Goal: Task Accomplishment & Management: Use online tool/utility

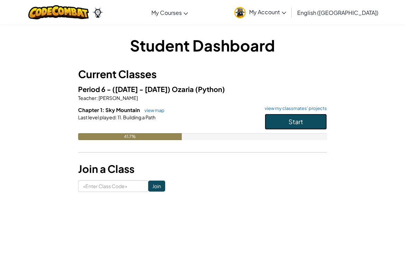
click at [304, 119] on button "Start" at bounding box center [296, 122] width 62 height 16
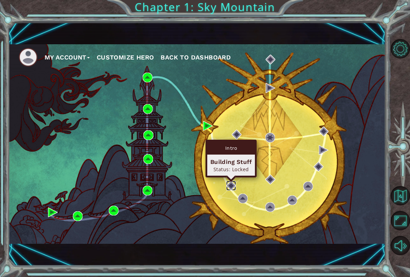
click at [231, 189] on img at bounding box center [231, 186] width 10 height 10
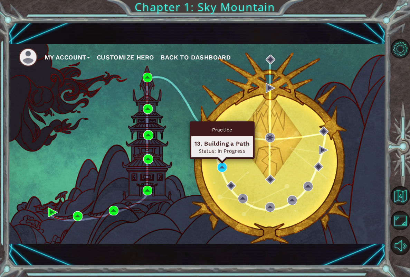
click at [221, 159] on div "Practice 13. Building a Path Status: In Progress" at bounding box center [222, 140] width 65 height 38
click at [225, 163] on img at bounding box center [222, 167] width 10 height 10
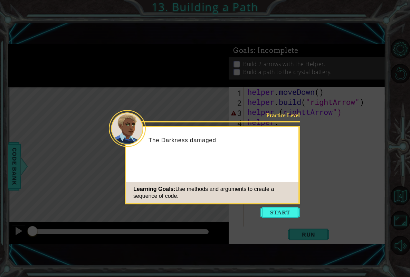
click at [275, 213] on button "Start" at bounding box center [280, 212] width 39 height 11
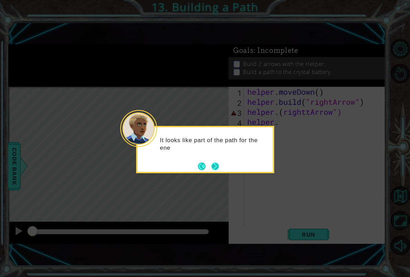
click at [215, 161] on button "Next" at bounding box center [215, 166] width 10 height 10
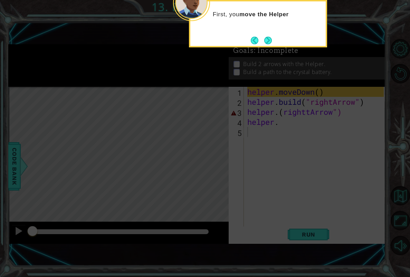
click at [297, 76] on icon at bounding box center [205, 72] width 410 height 409
click at [304, 120] on icon at bounding box center [205, 72] width 410 height 409
click at [260, 38] on button "Back" at bounding box center [257, 41] width 13 height 8
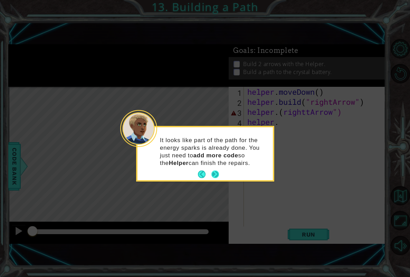
click at [210, 178] on footer at bounding box center [208, 174] width 21 height 10
click at [209, 171] on button "Back" at bounding box center [204, 174] width 13 height 8
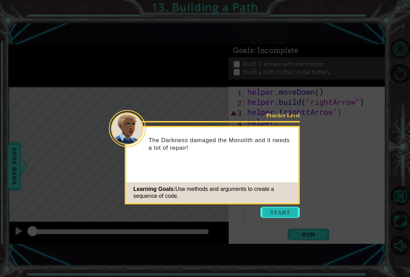
click at [267, 214] on button "Start" at bounding box center [280, 212] width 39 height 11
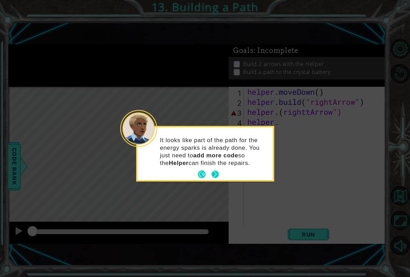
click at [215, 172] on button "Next" at bounding box center [215, 174] width 8 height 8
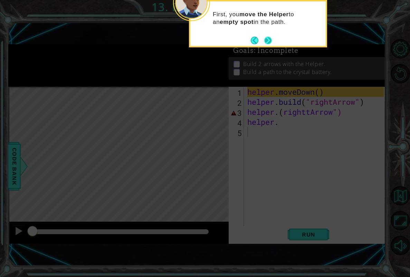
click at [265, 37] on button "Next" at bounding box center [268, 40] width 8 height 8
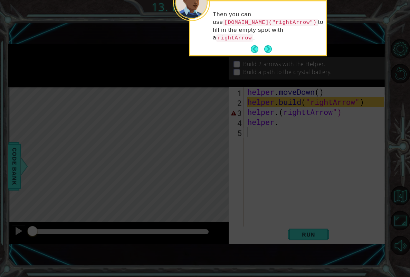
click at [265, 45] on button "Next" at bounding box center [268, 49] width 8 height 8
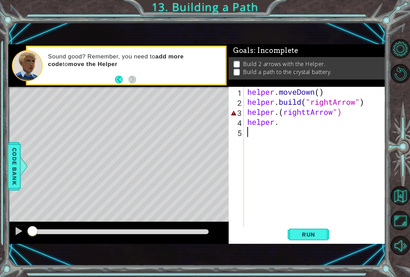
click at [284, 141] on div "helper . moveDown ( ) helper . build ( "rightArrow" ) helper . ( righttArrow ")…" at bounding box center [316, 167] width 141 height 160
click at [277, 119] on div "helper . moveDown ( ) helper . build ( "rightArrow" ) helper . ( righttArrow ")…" at bounding box center [316, 167] width 141 height 160
click at [282, 110] on div "helper . moveDown ( ) helper . build ( "rightArrow" ) helper . ( righttArrow ")…" at bounding box center [316, 167] width 141 height 160
click at [311, 113] on div "helper . moveDown ( ) helper . build ( "rightArrow" ) helper . ( righttArrow ")…" at bounding box center [316, 167] width 141 height 160
click at [285, 110] on div "helper . moveDown ( ) helper . build ( "rightArrow" ) helper . ( rightArrow ") …" at bounding box center [316, 167] width 141 height 160
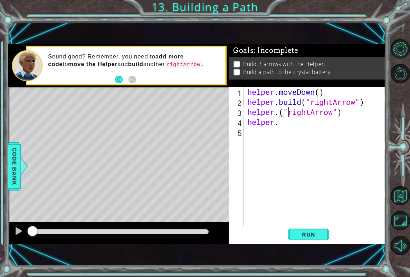
scroll to position [0, 2]
click at [277, 112] on div "helper . moveDown ( ) helper . build ( "rightArrow" ) helper . ( "rightArrow" )…" at bounding box center [316, 167] width 141 height 160
click at [280, 112] on div "helper . moveDown ( ) helper . build ( "rightArrow" ) helper . ( "rightArrow" )…" at bounding box center [316, 167] width 141 height 160
click at [318, 235] on span "Run" at bounding box center [308, 234] width 27 height 7
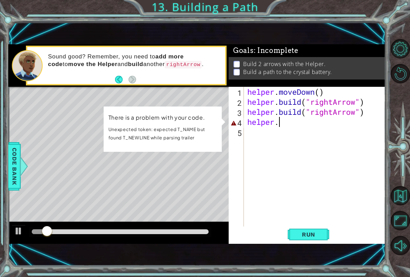
click at [317, 126] on div "helper . moveDown ( ) helper . build ( "rightArrow" ) helper . build ( "rightAr…" at bounding box center [316, 167] width 141 height 160
type textarea "helper."
drag, startPoint x: 317, startPoint y: 126, endPoint x: 227, endPoint y: 122, distance: 89.9
click at [228, 122] on div "1 ההההההההההההההההההההההההההההההההההההההההההההההההההההההההההההההההההההההההההההה…" at bounding box center [196, 143] width 377 height 199
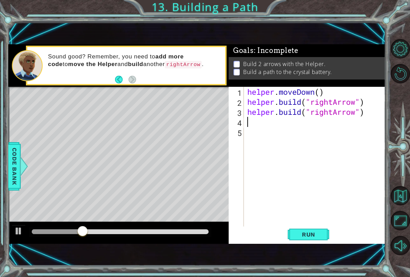
scroll to position [0, 0]
click at [318, 246] on div "1 ההההההההההההההההההההההההההההההההההההההההההההההההההההההההההההההההההההההההההההה…" at bounding box center [196, 144] width 377 height 244
drag, startPoint x: 310, startPoint y: 222, endPoint x: 313, endPoint y: 224, distance: 3.7
click at [312, 223] on div "helper . moveDown ( ) helper . build ( "rightArrow" ) helper . build ( "rightAr…" at bounding box center [316, 167] width 141 height 160
click at [311, 236] on span "Run" at bounding box center [308, 234] width 27 height 7
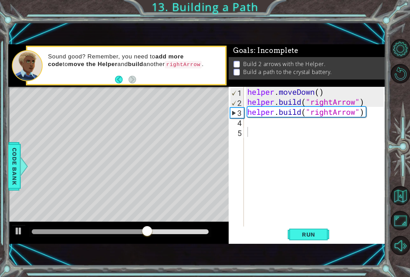
click at [246, 122] on div "1 2 3 4 5 helper . moveDown ( ) helper . build ( "rightArrow" ) helper . build …" at bounding box center [306, 157] width 155 height 140
click at [263, 125] on div "helper . moveDown ( ) helper . build ( "rightArrow" ) helper . build ( "rightAr…" at bounding box center [316, 167] width 141 height 160
click at [13, 172] on span "Code Bank" at bounding box center [14, 166] width 11 height 42
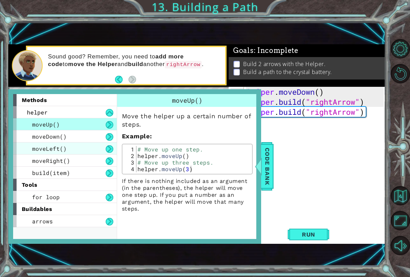
drag, startPoint x: 72, startPoint y: 142, endPoint x: 76, endPoint y: 144, distance: 4.8
click at [76, 144] on div "moveLeft()" at bounding box center [65, 148] width 104 height 12
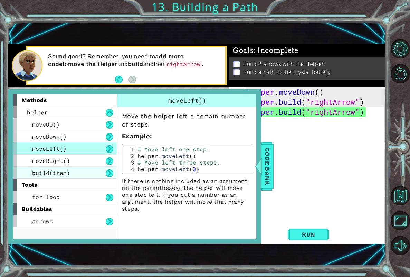
click at [88, 176] on div "build(item)" at bounding box center [65, 173] width 104 height 12
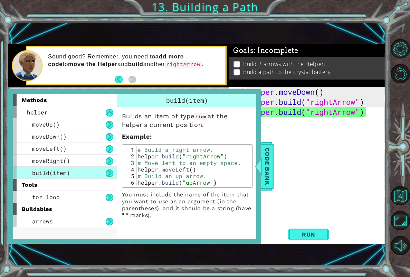
click at [258, 156] on div "methods helper moveUp() moveDown() moveLeft() moveRight() build(item) tools for…" at bounding box center [134, 166] width 253 height 154
click at [272, 160] on span "Code Bank" at bounding box center [267, 166] width 11 height 42
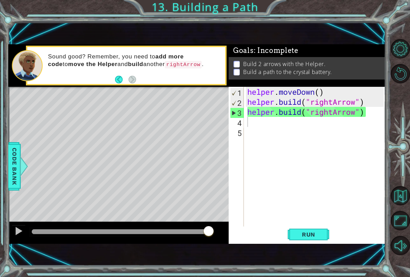
click at [261, 124] on div "helper . moveDown ( ) helper . build ( "rightArrow" ) helper . build ( "rightAr…" at bounding box center [316, 167] width 141 height 160
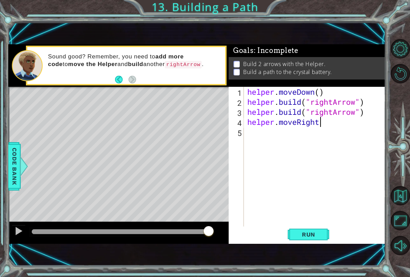
scroll to position [0, 3]
click at [318, 231] on span "Run" at bounding box center [308, 234] width 27 height 7
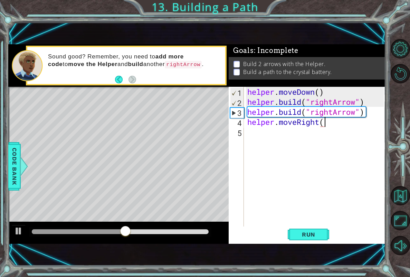
scroll to position [0, 3]
type textarea "helper.moveRight()"
click at [311, 240] on button "Run" at bounding box center [308, 234] width 41 height 16
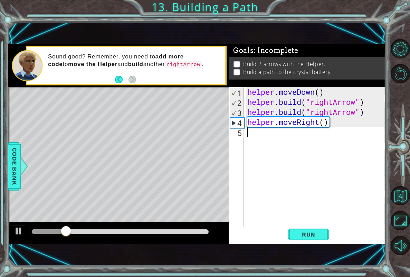
click at [330, 129] on div "helper . moveDown ( ) helper . build ( "rightArrow" ) helper . build ( "rightAr…" at bounding box center [316, 167] width 141 height 160
click at [337, 123] on div "helper . moveDown ( ) helper . build ( "rightArrow" ) helper . build ( "rightAr…" at bounding box center [316, 167] width 141 height 160
click at [364, 124] on div "helper . moveDown ( ) helper . build ( "rightArrow" ) helper . build ( "rightAr…" at bounding box center [316, 167] width 141 height 160
drag, startPoint x: 363, startPoint y: 124, endPoint x: 350, endPoint y: 124, distance: 13.1
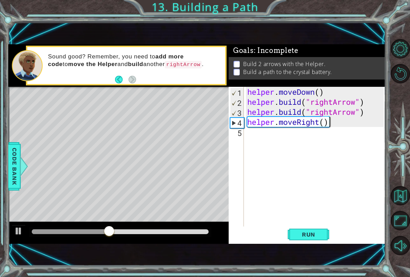
click at [350, 124] on div "helper . moveDown ( ) helper . build ( "rightArrow" ) helper . build ( "rightAr…" at bounding box center [316, 167] width 141 height 160
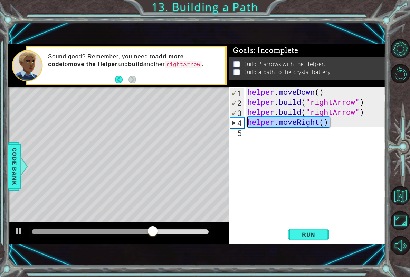
drag, startPoint x: 348, startPoint y: 125, endPoint x: 215, endPoint y: 122, distance: 132.7
click at [215, 122] on div "1 ההההההההההההההההההההההההההההההההההההההההההההההההההההההההההההההההההההההההההההה…" at bounding box center [196, 143] width 377 height 199
type textarea "\"
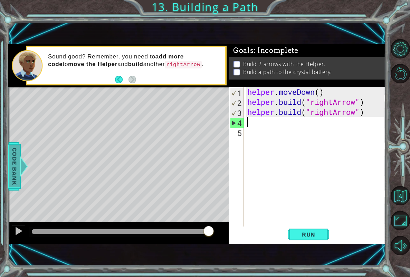
click at [10, 176] on span "Code Bank" at bounding box center [14, 166] width 11 height 42
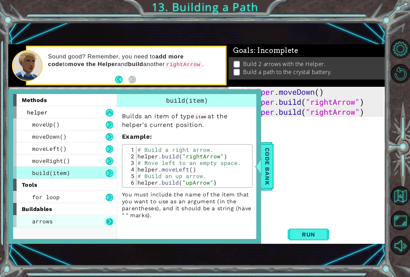
click at [111, 220] on button at bounding box center [110, 222] width 8 height 8
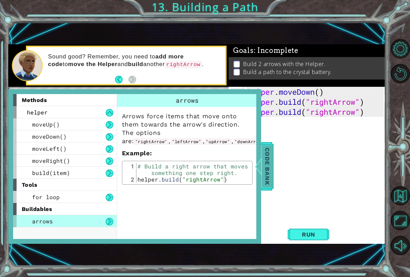
click at [266, 177] on span "Code Bank" at bounding box center [267, 166] width 11 height 42
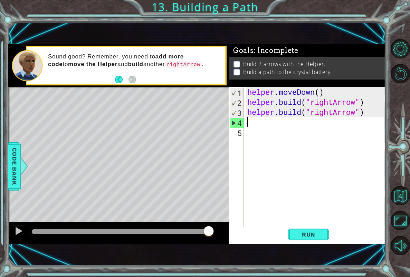
click at [273, 122] on div "helper . moveDown ( ) helper . build ( "rightArrow" ) helper . build ( "rightAr…" at bounding box center [316, 167] width 141 height 160
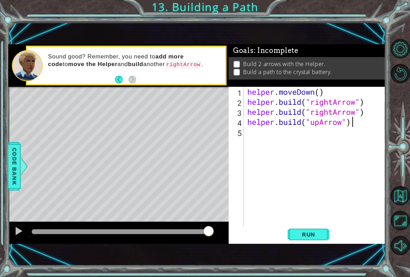
scroll to position [0, 4]
type textarea "[DOMAIN_NAME]("upArrow")"
click at [286, 240] on div "Run" at bounding box center [309, 234] width 157 height 16
click at [287, 235] on div "Run" at bounding box center [309, 234] width 157 height 16
drag, startPoint x: 355, startPoint y: 226, endPoint x: 351, endPoint y: 233, distance: 7.7
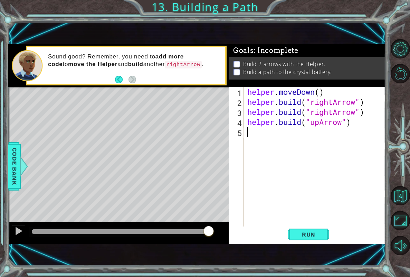
click at [351, 233] on div "[DOMAIN_NAME]("upArrow") 1 2 3 4 5 helper . moveDown ( ) helper . build ( "righ…" at bounding box center [307, 165] width 157 height 157
drag, startPoint x: 321, startPoint y: 229, endPoint x: 318, endPoint y: 228, distance: 3.7
click at [320, 229] on button "Run" at bounding box center [308, 234] width 41 height 16
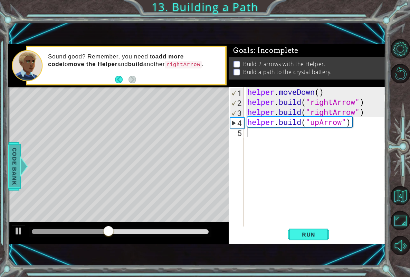
click at [19, 183] on span "Code Bank" at bounding box center [14, 166] width 11 height 42
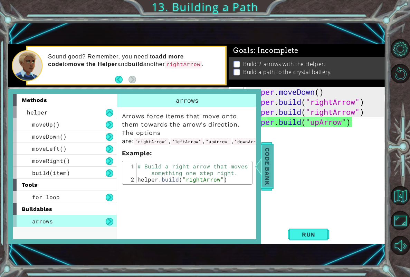
click at [268, 181] on span "Code Bank" at bounding box center [267, 166] width 11 height 42
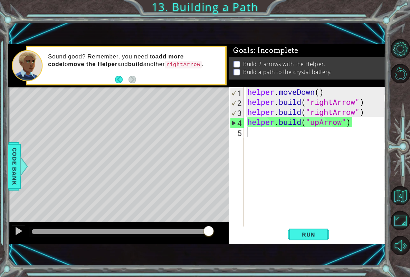
click at [290, 151] on div "helper . moveDown ( ) helper . build ( "rightArrow" ) helper . build ( "rightAr…" at bounding box center [316, 167] width 141 height 160
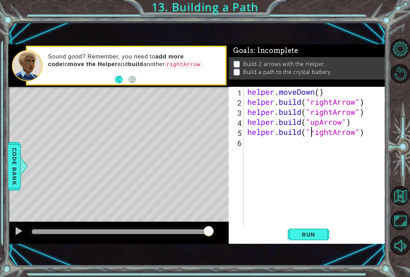
scroll to position [0, 3]
type textarea "[DOMAIN_NAME]("rightArrow")"
click at [301, 242] on button "Run" at bounding box center [308, 234] width 41 height 16
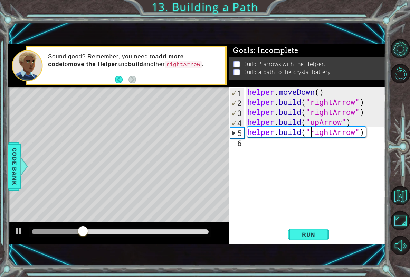
click at [295, 180] on div "helper . moveDown ( ) helper . build ( "rightArrow" ) helper . build ( "rightAr…" at bounding box center [316, 167] width 141 height 160
click at [232, 126] on div "4" at bounding box center [237, 123] width 13 height 10
click at [233, 136] on div "5" at bounding box center [237, 133] width 13 height 10
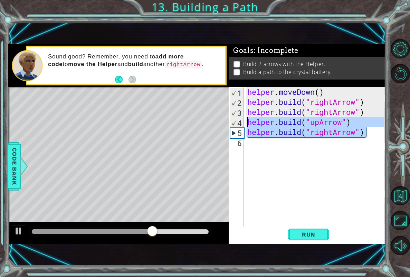
drag, startPoint x: 368, startPoint y: 135, endPoint x: 242, endPoint y: 120, distance: 126.7
click at [244, 120] on div "[DOMAIN_NAME]("rightArrow") 1 2 3 4 5 6 helper . moveDown ( ) helper . build ( …" at bounding box center [306, 157] width 155 height 140
type textarea "[DOMAIN_NAME]("upArrow") [DOMAIN_NAME]("rightArrow")"
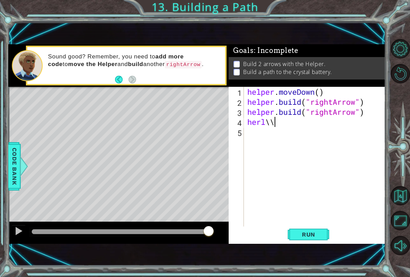
scroll to position [0, 0]
type textarea "h"
type textarea "[DOMAIN_NAME]("rightArrow")"
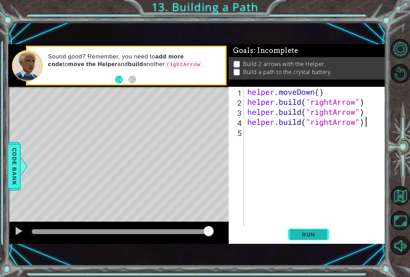
type textarea "[DOMAIN_NAME]("rightArrow")"
click at [315, 231] on span "Run" at bounding box center [308, 234] width 27 height 7
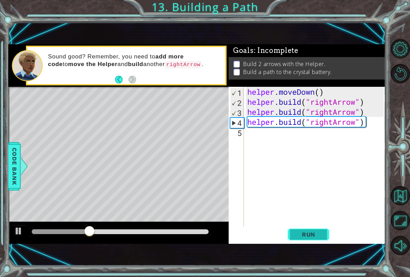
click at [317, 234] on span "Run" at bounding box center [308, 234] width 27 height 7
click at [308, 134] on div "helper . moveDown ( ) helper . build ( "rightArrow" ) helper . build ( "rightAr…" at bounding box center [316, 167] width 141 height 160
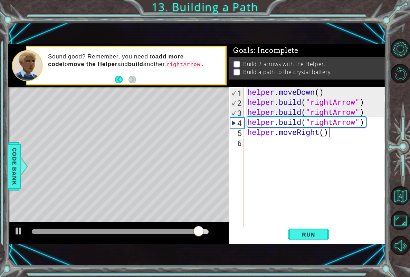
scroll to position [0, 3]
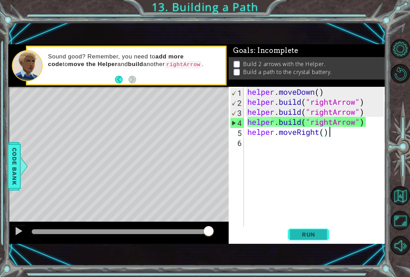
click at [320, 240] on button "Run" at bounding box center [308, 234] width 41 height 16
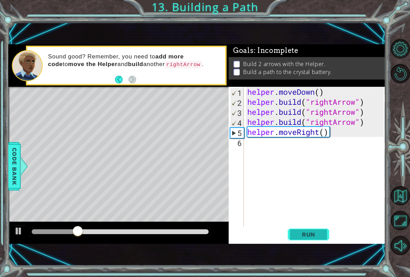
click at [309, 237] on span "Run" at bounding box center [308, 234] width 27 height 7
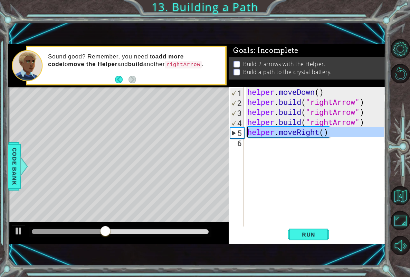
drag, startPoint x: 353, startPoint y: 138, endPoint x: 239, endPoint y: 132, distance: 113.8
click at [239, 132] on div "helper.moveRight() 1 2 3 4 5 6 helper . moveDown ( ) helper . build ( "rightArr…" at bounding box center [306, 157] width 155 height 140
type textarea "helper.moveRight()"
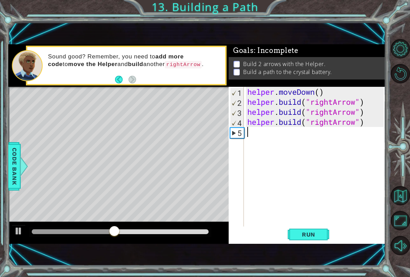
scroll to position [0, 0]
click at [10, 159] on span "Code Bank" at bounding box center [14, 166] width 11 height 42
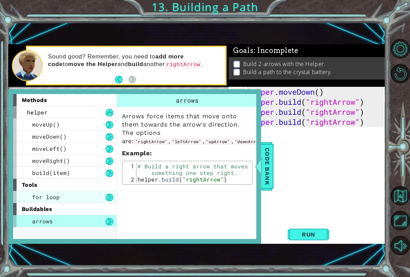
click at [36, 198] on span "for loop" at bounding box center [46, 196] width 28 height 7
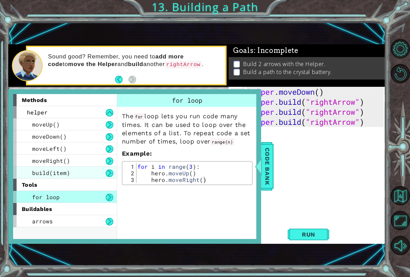
click at [90, 171] on div "build(item)" at bounding box center [65, 173] width 104 height 12
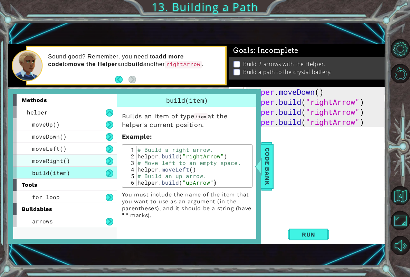
click at [86, 161] on div "moveRight()" at bounding box center [65, 160] width 104 height 12
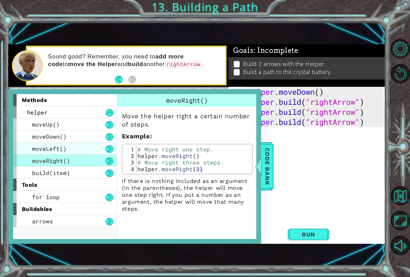
click at [56, 149] on span "moveLeft()" at bounding box center [49, 148] width 35 height 7
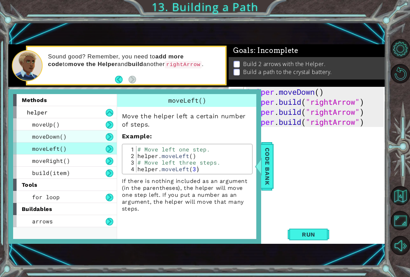
click at [48, 134] on span "moveDown()" at bounding box center [49, 136] width 35 height 7
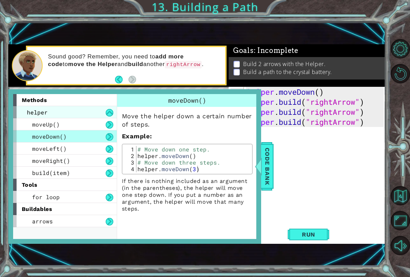
click at [49, 112] on div "helper" at bounding box center [65, 112] width 104 height 12
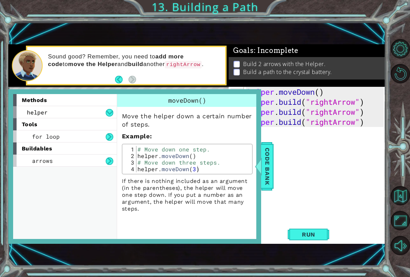
click at [57, 104] on div "methods" at bounding box center [65, 100] width 104 height 12
click at [57, 108] on div "helper" at bounding box center [65, 112] width 104 height 12
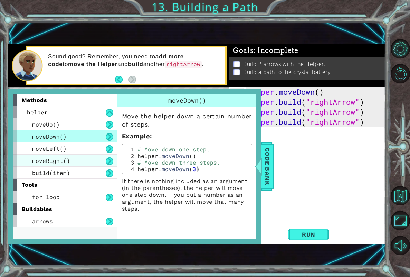
click at [49, 155] on div "moveRight()" at bounding box center [65, 160] width 104 height 12
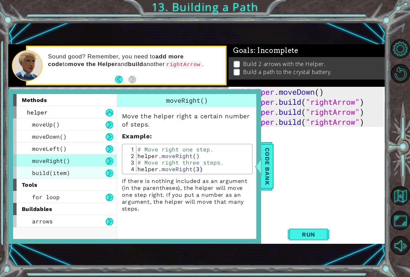
click at [39, 170] on span "build(item)" at bounding box center [51, 172] width 38 height 7
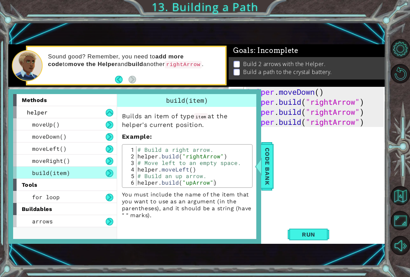
click at [288, 148] on div "helper . moveDown ( ) helper . build ( "rightArrow" ) helper . build ( "rightAr…" at bounding box center [316, 167] width 141 height 160
click at [300, 127] on div "helper . moveDown ( ) helper . build ( "rightArrow" ) helper . build ( "rightAr…" at bounding box center [316, 167] width 141 height 160
type textarea "[DOMAIN_NAME]("rightArrow")"
click at [281, 133] on div "helper . moveDown ( ) helper . build ( "rightArrow" ) helper . build ( "rightAr…" at bounding box center [316, 167] width 141 height 160
click at [269, 158] on span "Code Bank" at bounding box center [267, 166] width 11 height 42
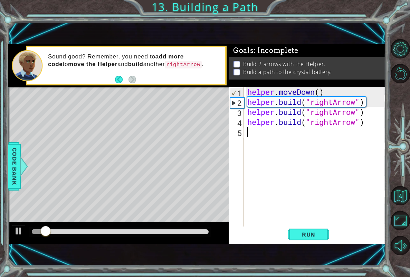
drag, startPoint x: 266, startPoint y: 149, endPoint x: 278, endPoint y: 143, distance: 12.8
click at [266, 148] on div "helper . moveDown ( ) helper . build ( "rightArrow" ) helper . build ( "rightAr…" at bounding box center [316, 167] width 141 height 160
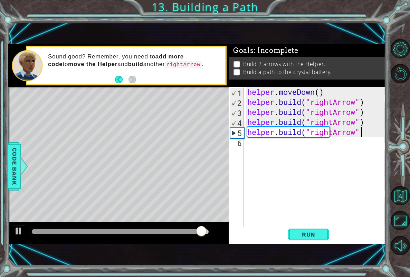
scroll to position [0, 5]
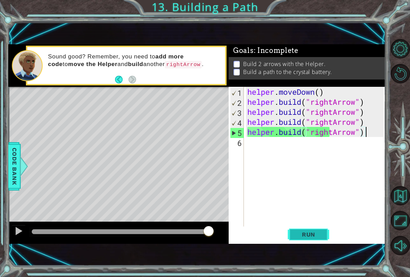
type textarea "[DOMAIN_NAME]("rightArrow")"
click at [317, 233] on span "Run" at bounding box center [308, 234] width 27 height 7
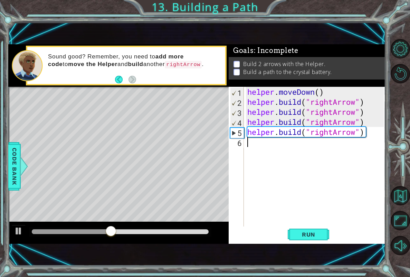
click at [366, 153] on div "helper . moveDown ( ) helper . build ( "rightArrow" ) helper . build ( "rightAr…" at bounding box center [316, 167] width 141 height 160
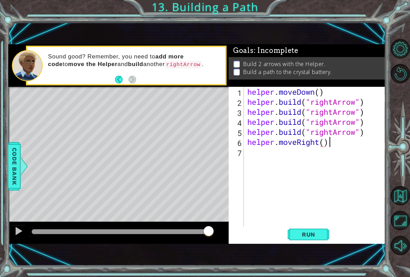
scroll to position [0, 3]
click at [311, 234] on span "Run" at bounding box center [308, 234] width 27 height 7
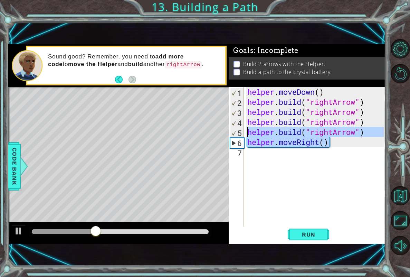
drag, startPoint x: 352, startPoint y: 140, endPoint x: 233, endPoint y: 136, distance: 119.6
click at [233, 136] on div "helper.moveRight() 1 2 3 4 5 6 7 helper . moveDown ( ) helper . build ( "rightA…" at bounding box center [306, 157] width 155 height 140
type textarea "[DOMAIN_NAME]("rightArrow") helper.moveRight()"
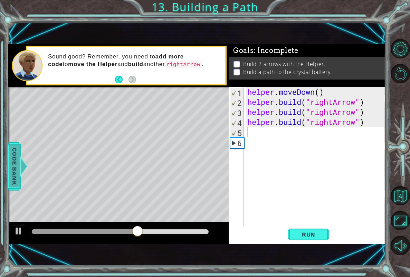
click at [12, 160] on span "Code Bank" at bounding box center [14, 166] width 11 height 42
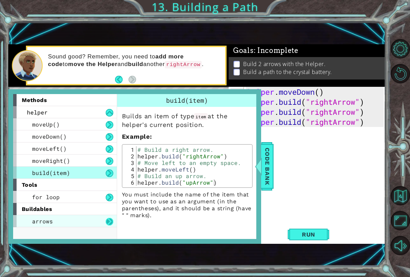
click at [107, 223] on button at bounding box center [110, 222] width 8 height 8
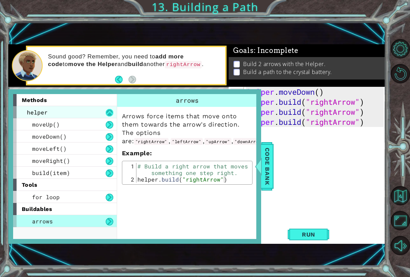
click at [109, 111] on button at bounding box center [110, 113] width 8 height 8
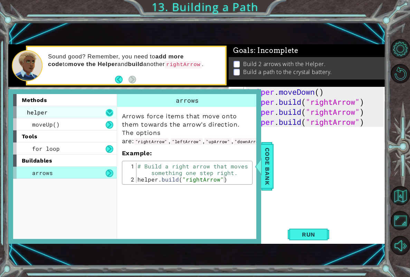
click at [109, 111] on button at bounding box center [110, 113] width 8 height 8
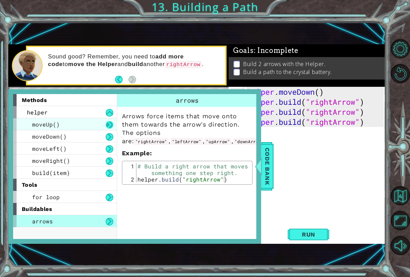
click at [110, 128] on button at bounding box center [110, 125] width 8 height 8
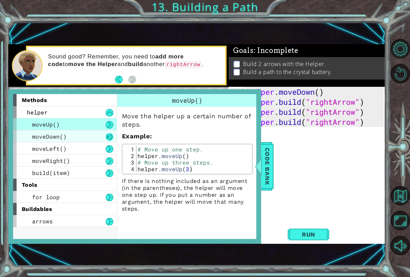
click at [111, 138] on button at bounding box center [110, 137] width 8 height 8
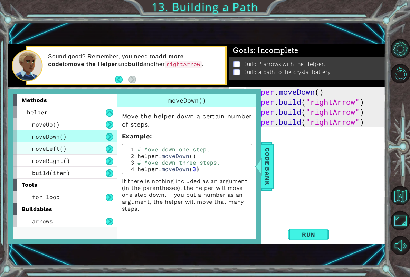
click at [104, 151] on div "moveLeft()" at bounding box center [65, 148] width 104 height 12
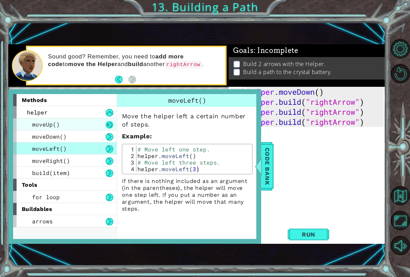
click at [110, 123] on button at bounding box center [110, 125] width 8 height 8
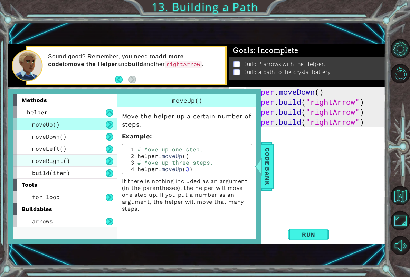
click at [107, 156] on div "moveRight()" at bounding box center [65, 160] width 104 height 12
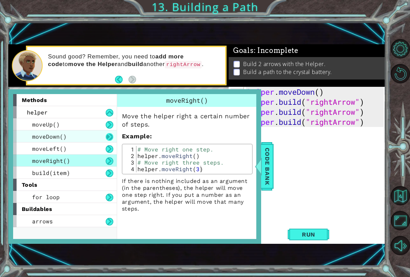
click at [106, 139] on button at bounding box center [110, 137] width 8 height 8
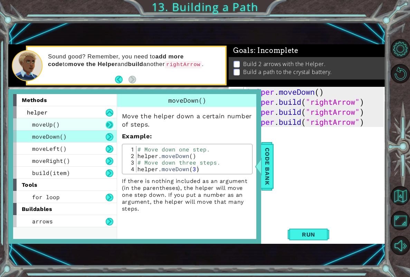
click at [111, 124] on button at bounding box center [110, 125] width 8 height 8
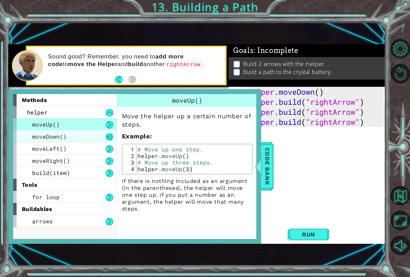
click at [113, 140] on button at bounding box center [110, 137] width 8 height 8
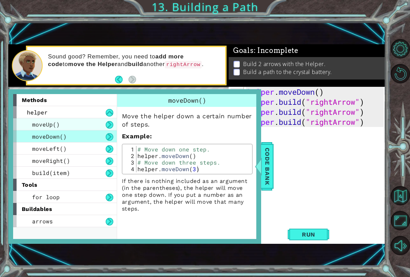
click at [111, 129] on div "moveUp()" at bounding box center [65, 124] width 104 height 12
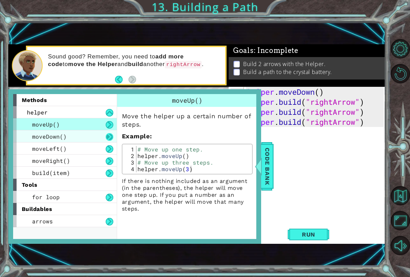
click at [111, 137] on button at bounding box center [110, 137] width 8 height 8
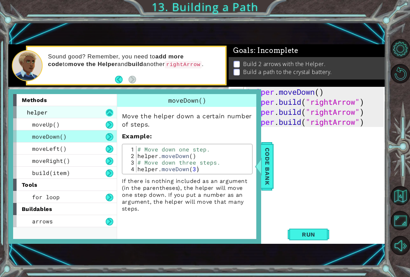
click at [109, 111] on button at bounding box center [110, 113] width 8 height 8
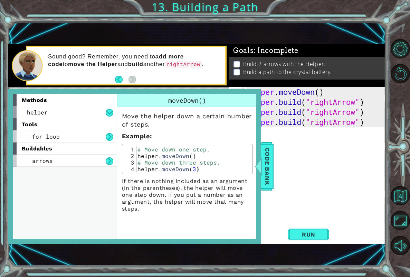
click at [112, 121] on div "tools" at bounding box center [65, 124] width 104 height 12
click at [111, 107] on div "helper" at bounding box center [65, 112] width 104 height 12
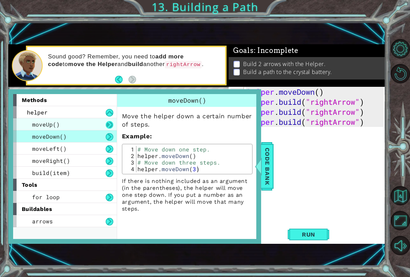
click at [111, 123] on button at bounding box center [110, 125] width 8 height 8
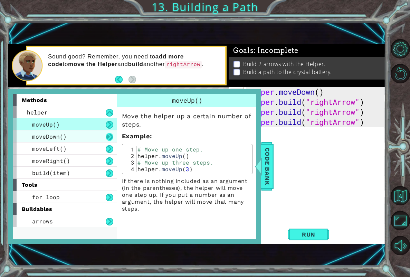
click at [111, 133] on button at bounding box center [110, 137] width 8 height 8
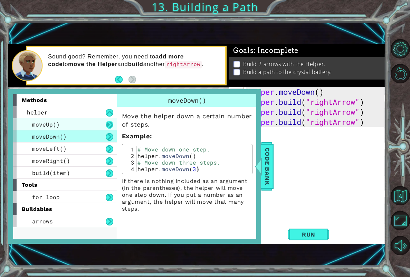
click at [111, 123] on button at bounding box center [110, 125] width 8 height 8
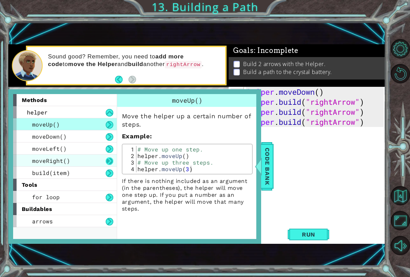
click at [107, 164] on button at bounding box center [110, 161] width 8 height 8
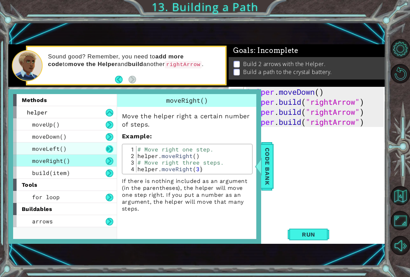
click at [111, 148] on button at bounding box center [110, 149] width 8 height 8
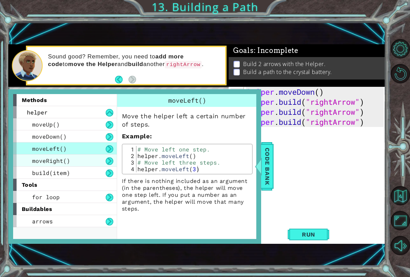
click at [112, 165] on div "moveRight()" at bounding box center [65, 160] width 104 height 12
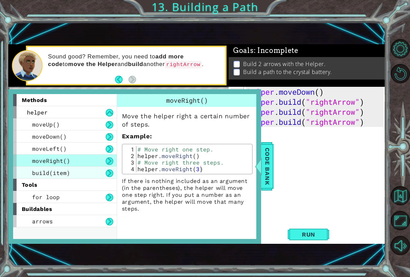
click at [111, 168] on div "build(item)" at bounding box center [65, 173] width 104 height 12
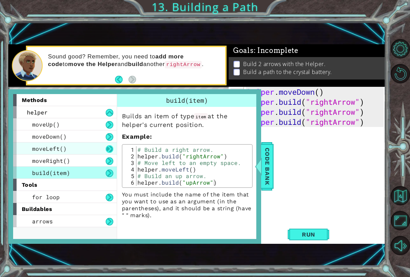
click at [112, 150] on button at bounding box center [110, 149] width 8 height 8
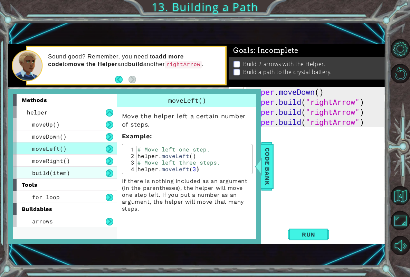
drag, startPoint x: 112, startPoint y: 161, endPoint x: 111, endPoint y: 167, distance: 6.2
click at [111, 167] on div "moveUp() moveDown() moveLeft() moveRight() build(item)" at bounding box center [65, 148] width 104 height 60
click at [110, 170] on button at bounding box center [110, 173] width 8 height 8
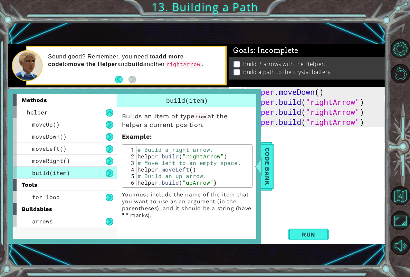
click at [165, 62] on code "rightArrow" at bounding box center [183, 65] width 37 height 8
click at [121, 81] on button "Back" at bounding box center [121, 80] width 13 height 8
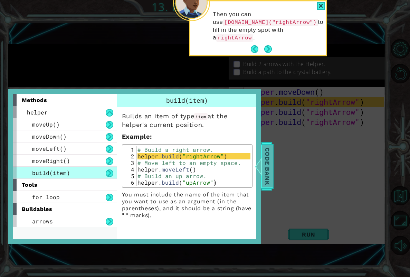
click at [264, 166] on span "Code Bank" at bounding box center [267, 166] width 11 height 42
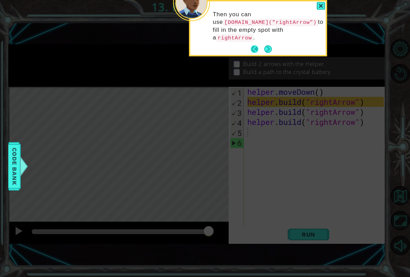
click at [255, 45] on button "Back" at bounding box center [257, 49] width 13 height 8
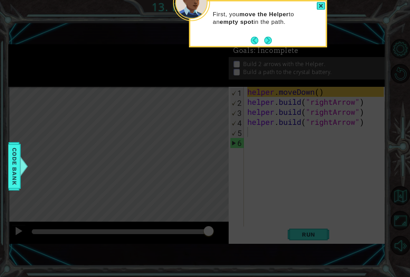
click at [254, 39] on button "Back" at bounding box center [257, 41] width 13 height 8
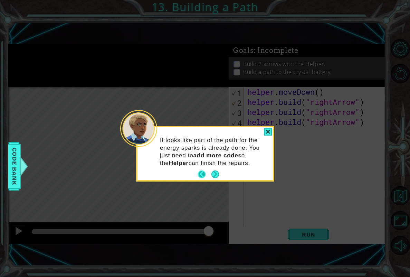
click at [200, 170] on button "Back" at bounding box center [204, 174] width 13 height 8
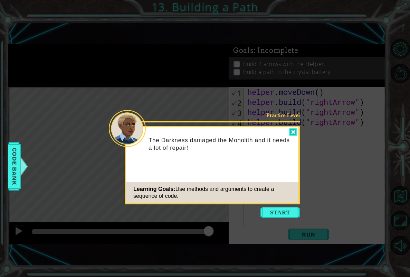
click at [291, 132] on div at bounding box center [293, 132] width 8 height 8
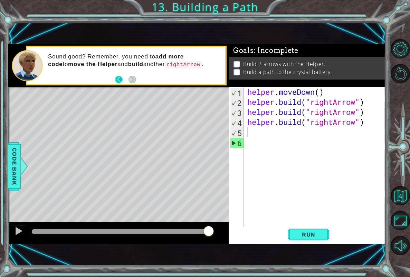
click at [119, 82] on button "Back" at bounding box center [121, 80] width 13 height 8
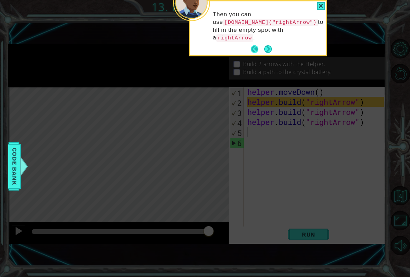
click at [253, 45] on button "Back" at bounding box center [257, 49] width 13 height 8
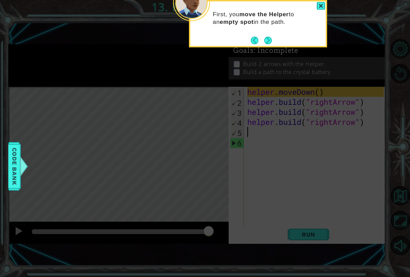
click at [254, 36] on footer at bounding box center [261, 40] width 21 height 10
click at [254, 38] on button "Back" at bounding box center [257, 41] width 13 height 8
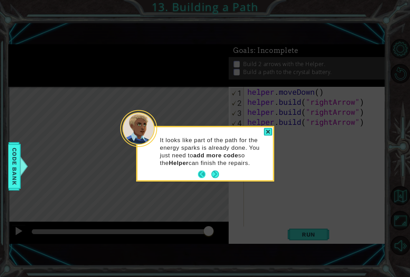
click at [203, 173] on button "Back" at bounding box center [204, 174] width 13 height 8
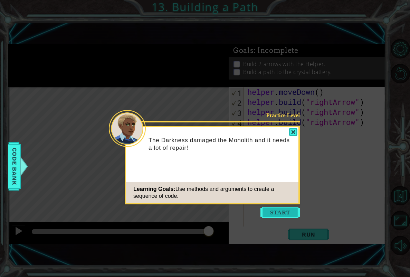
click at [273, 207] on button "Start" at bounding box center [280, 212] width 39 height 11
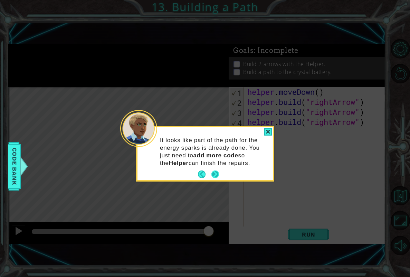
drag, startPoint x: 213, startPoint y: 172, endPoint x: 212, endPoint y: 169, distance: 4.0
click at [212, 172] on button "Next" at bounding box center [216, 174] width 8 height 8
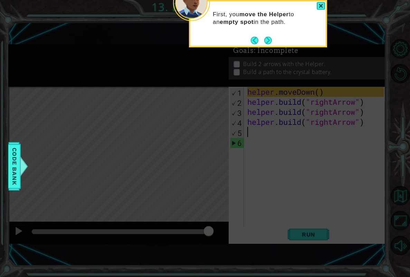
click at [261, 37] on button "Back" at bounding box center [257, 41] width 13 height 8
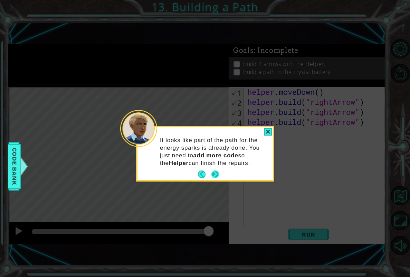
click at [217, 173] on button "Next" at bounding box center [216, 174] width 8 height 8
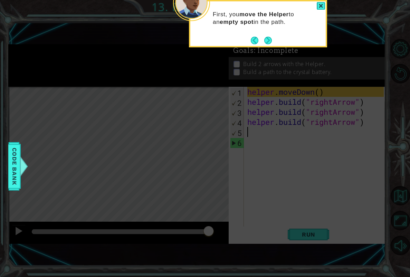
click at [272, 43] on button "Next" at bounding box center [268, 40] width 8 height 8
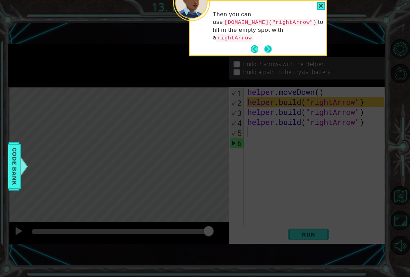
click at [266, 46] on button "Next" at bounding box center [268, 49] width 8 height 8
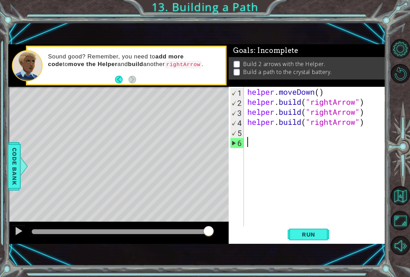
drag, startPoint x: 258, startPoint y: 138, endPoint x: 228, endPoint y: 149, distance: 31.9
click at [251, 227] on div "1 2 3 4 5 6 helper . moveDown ( ) helper . build ( "rightArrow" ) helper . buil…" at bounding box center [307, 165] width 157 height 157
click at [256, 132] on div "helper . moveDown ( ) helper . build ( "rightArrow" ) helper . build ( "rightAr…" at bounding box center [316, 167] width 141 height 160
drag, startPoint x: 258, startPoint y: 145, endPoint x: 252, endPoint y: 139, distance: 9.0
click at [256, 145] on div "helper . moveDown ( ) helper . build ( "rightArrow" ) helper . build ( "rightAr…" at bounding box center [316, 167] width 141 height 160
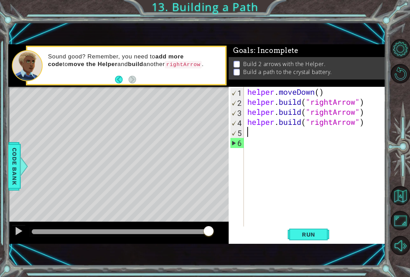
click at [250, 134] on div "helper . moveDown ( ) helper . build ( "rightArrow" ) helper . build ( "rightAr…" at bounding box center [316, 167] width 141 height 160
click at [260, 141] on div "helper . moveDown ( ) helper . build ( "rightArrow" ) helper . build ( "rightAr…" at bounding box center [316, 167] width 141 height 160
click at [256, 137] on div "helper . moveDown ( ) helper . build ( "rightArrow" ) helper . build ( "rightAr…" at bounding box center [316, 167] width 141 height 160
click at [255, 131] on div "helper . moveDown ( ) helper . build ( "rightArrow" ) helper . build ( "rightAr…" at bounding box center [316, 167] width 141 height 160
drag, startPoint x: 321, startPoint y: 236, endPoint x: 321, endPoint y: 215, distance: 21.4
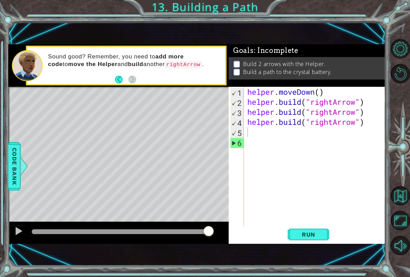
click at [320, 236] on span "Run" at bounding box center [308, 234] width 27 height 7
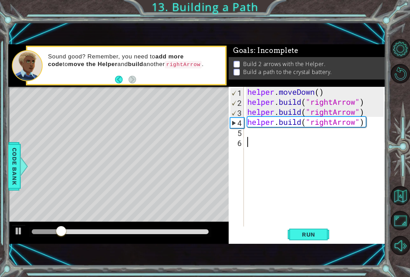
click at [312, 141] on div "helper . moveDown ( ) helper . build ( "rightArrow" ) helper . build ( "rightAr…" at bounding box center [316, 167] width 141 height 160
click at [312, 139] on div "helper . moveDown ( ) helper . build ( "rightArrow" ) helper . build ( "rightAr…" at bounding box center [316, 167] width 141 height 160
click at [312, 131] on div "helper . moveDown ( ) helper . build ( "rightArrow" ) helper . build ( "rightAr…" at bounding box center [316, 167] width 141 height 160
click at [15, 175] on span "Code Bank" at bounding box center [14, 166] width 11 height 42
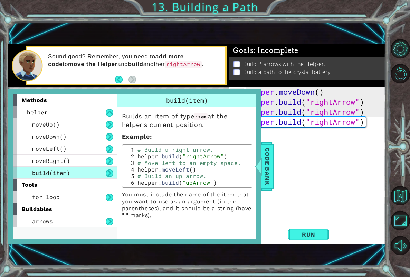
click at [263, 191] on div "helper . moveDown ( ) helper . build ( "rightArrow" ) helper . build ( "rightAr…" at bounding box center [316, 167] width 141 height 160
click at [270, 181] on span "Code Bank" at bounding box center [267, 166] width 11 height 42
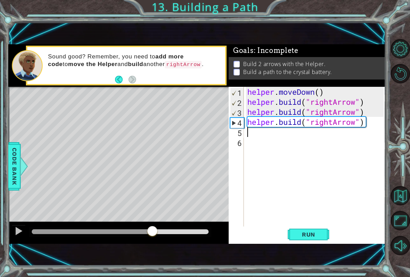
click at [307, 131] on div "helper . moveDown ( ) helper . build ( "rightArrow" ) helper . build ( "rightAr…" at bounding box center [316, 167] width 141 height 160
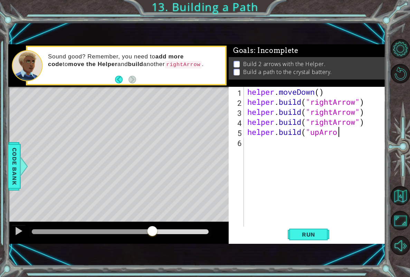
scroll to position [0, 4]
type textarea "[DOMAIN_NAME]("upArrow")"
click at [312, 221] on div "helper . moveDown ( ) helper . build ( "rightArrow" ) helper . build ( "rightAr…" at bounding box center [316, 167] width 141 height 160
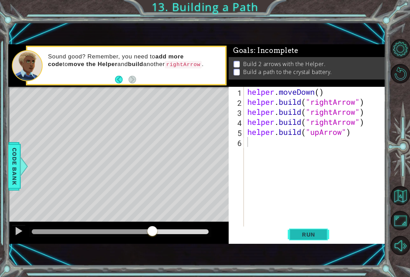
click at [310, 233] on span "Run" at bounding box center [308, 234] width 27 height 7
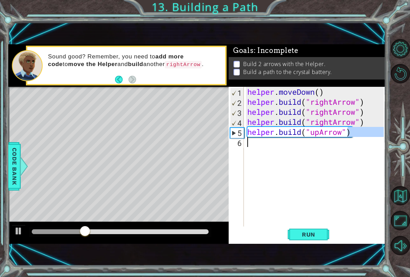
drag, startPoint x: 349, startPoint y: 134, endPoint x: 357, endPoint y: 134, distance: 7.6
click at [356, 134] on div "helper . moveDown ( ) helper . build ( "rightArrow" ) helper . build ( "rightAr…" at bounding box center [316, 167] width 141 height 160
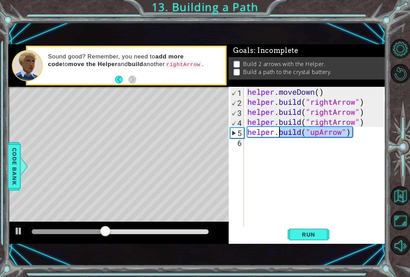
drag, startPoint x: 357, startPoint y: 134, endPoint x: 279, endPoint y: 136, distance: 77.8
click at [279, 136] on div "helper . moveDown ( ) helper . build ( "rightArrow" ) helper . build ( "rightAr…" at bounding box center [316, 167] width 141 height 160
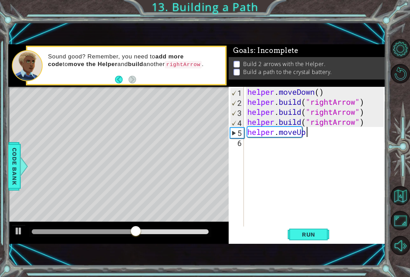
scroll to position [0, 2]
type textarea "helper.moveUp()"
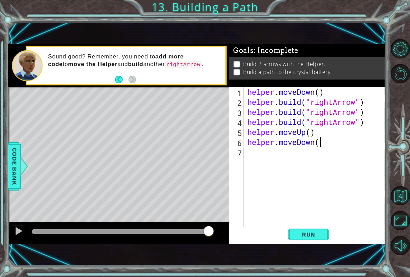
scroll to position [0, 3]
type textarea "helper.moveDown()"
click at [321, 231] on span "Run" at bounding box center [308, 234] width 27 height 7
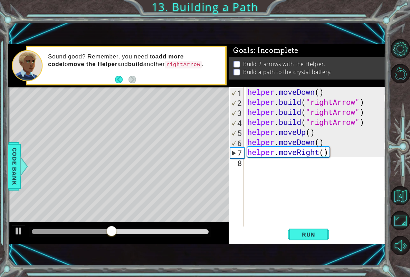
click at [324, 153] on div "helper . moveDown ( ) helper . build ( "rightArrow" ) helper . build ( "rightAr…" at bounding box center [316, 167] width 141 height 160
click at [306, 232] on span "Run" at bounding box center [308, 234] width 27 height 7
type textarea "helper.moveRight(2)"
click at [330, 179] on div "helper . moveDown ( ) helper . build ( "rightArrow" ) helper . build ( "rightAr…" at bounding box center [316, 167] width 141 height 160
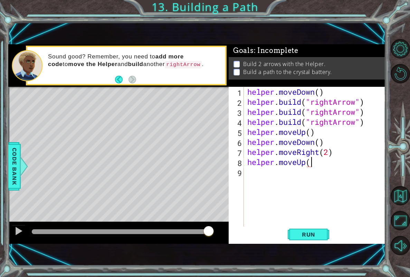
scroll to position [0, 3]
type textarea "helper.moveUp()"
click at [304, 234] on span "Run" at bounding box center [308, 234] width 27 height 7
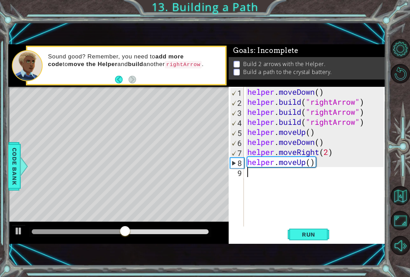
click at [323, 174] on div "helper . moveDown ( ) helper . build ( "rightArrow" ) helper . build ( "rightAr…" at bounding box center [316, 167] width 141 height 160
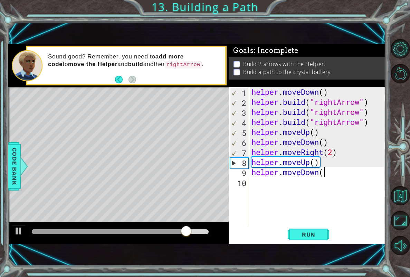
scroll to position [0, 3]
type textarea "helper.moveDown()"
click at [316, 239] on button "Run" at bounding box center [308, 234] width 41 height 16
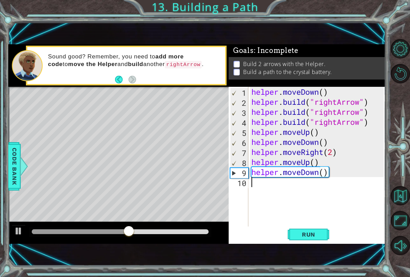
click at [326, 189] on div "helper . moveDown ( ) helper . build ( "rightArrow" ) helper . build ( "rightAr…" at bounding box center [318, 167] width 137 height 160
drag, startPoint x: 350, startPoint y: 171, endPoint x: 317, endPoint y: -5, distance: 179.8
click at [317, 0] on html "1 ההההההההההההההההההההההההההההההההההההההההההההההההההההההההההההההההההההההההההההה…" at bounding box center [205, 138] width 410 height 277
type textarea "helper.moveDown() [DOMAIN_NAME]("rightArrow")"
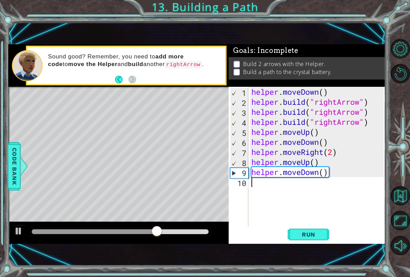
click at [316, 202] on div "helper . moveDown ( ) helper . build ( "rightArrow" ) helper . build ( "rightAr…" at bounding box center [318, 167] width 137 height 160
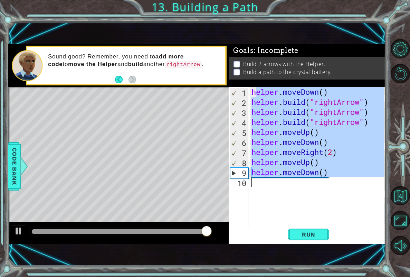
drag, startPoint x: 254, startPoint y: 91, endPoint x: 332, endPoint y: 216, distance: 146.7
click at [332, 216] on div "helper . moveDown ( ) helper . build ( "rightArrow" ) helper . build ( "rightAr…" at bounding box center [318, 167] width 137 height 160
type textarea "h"
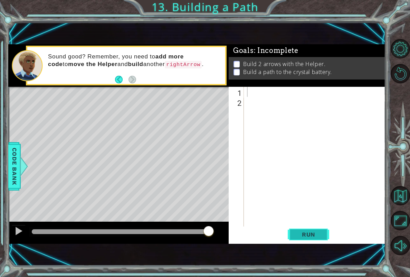
click at [321, 236] on span "Run" at bounding box center [308, 234] width 27 height 7
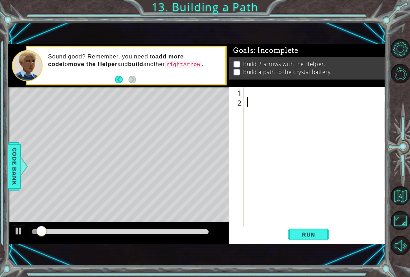
drag, startPoint x: 283, startPoint y: 98, endPoint x: 290, endPoint y: 100, distance: 6.3
click at [290, 100] on div at bounding box center [317, 167] width 142 height 160
click at [279, 94] on div at bounding box center [317, 167] width 142 height 160
type textarea "helper.moveDown()"
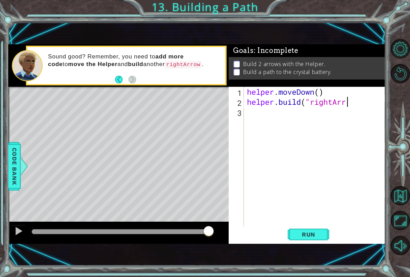
scroll to position [0, 4]
type textarea "[DOMAIN_NAME]("rightArrow")"
click at [282, 111] on div "helper . moveDown ( ) helper . build ( "rightArrow" )" at bounding box center [317, 167] width 142 height 160
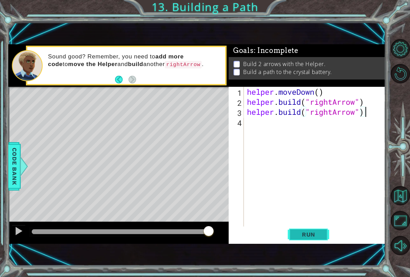
type textarea "[DOMAIN_NAME]("rightArrow")"
click at [290, 241] on button "Run" at bounding box center [308, 234] width 41 height 16
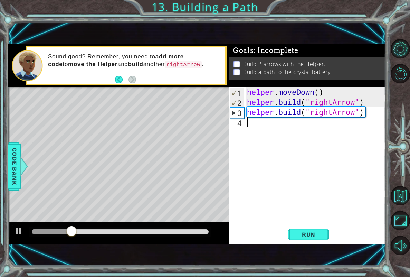
click at [305, 134] on div "helper . moveDown ( ) helper . build ( "rightArrow" ) helper . build ( "rightAr…" at bounding box center [317, 167] width 142 height 160
click at [20, 170] on div at bounding box center [23, 166] width 9 height 21
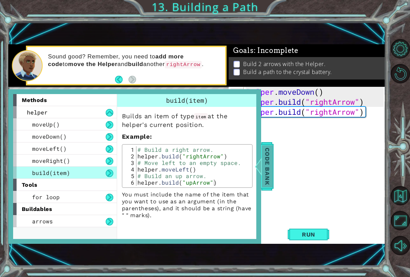
click at [265, 166] on span "Code Bank" at bounding box center [267, 166] width 11 height 42
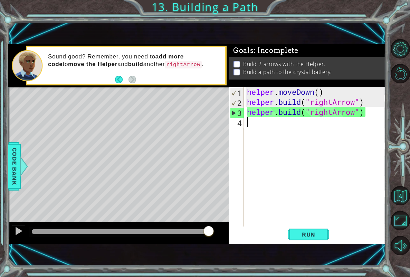
click at [295, 131] on div "helper . moveDown ( ) helper . build ( "rightArrow" ) helper . build ( "rightAr…" at bounding box center [317, 167] width 142 height 160
click at [341, 109] on div "helper . moveDown ( ) helper . build ( "rightArrow" ) helper . build ( "rightAr…" at bounding box center [317, 167] width 142 height 160
drag, startPoint x: 358, startPoint y: 115, endPoint x: 336, endPoint y: 113, distance: 21.8
click at [336, 113] on div "helper . moveDown ( ) helper . build ( "rightArrow" ) helper . build ( "rightAr…" at bounding box center [317, 167] width 142 height 160
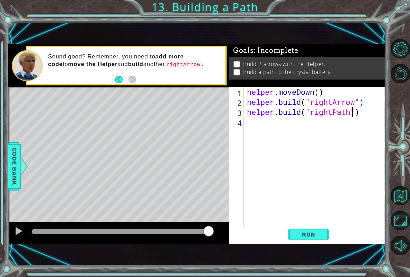
scroll to position [0, 5]
click at [327, 241] on button "Run" at bounding box center [308, 234] width 41 height 16
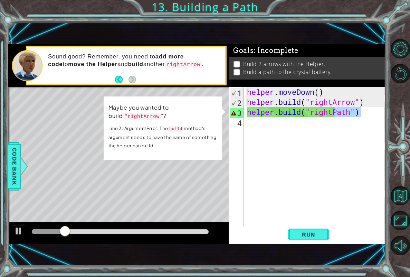
drag, startPoint x: 363, startPoint y: 111, endPoint x: 335, endPoint y: 116, distance: 28.8
click at [335, 116] on div "helper . moveDown ( ) helper . build ( "rightArrow" ) helper . build ( "rightPa…" at bounding box center [317, 167] width 142 height 160
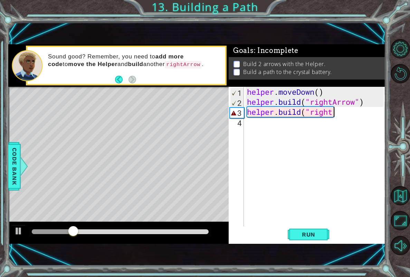
scroll to position [0, 3]
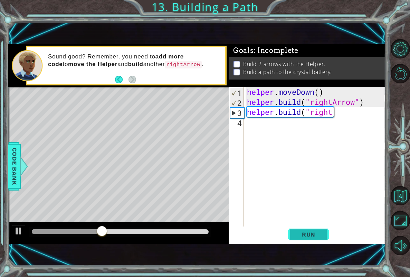
click at [309, 227] on button "Run" at bounding box center [308, 234] width 41 height 16
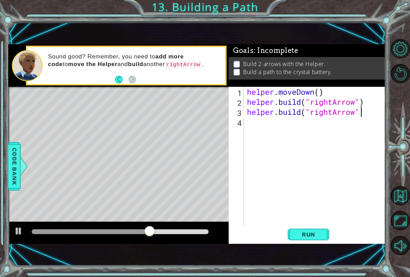
scroll to position [0, 5]
type textarea "[DOMAIN_NAME]("rightArrow")"
click at [303, 228] on button "Run" at bounding box center [308, 234] width 41 height 16
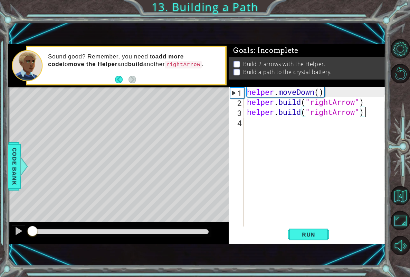
click at [32, 233] on div at bounding box center [32, 231] width 1 height 5
click at [17, 233] on div at bounding box center [18, 230] width 9 height 9
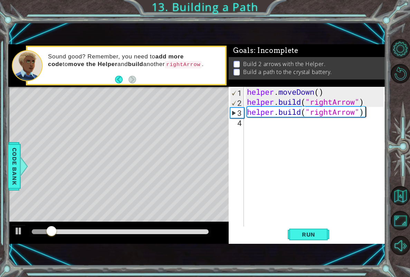
click at [36, 231] on div at bounding box center [42, 231] width 20 height 5
click at [43, 230] on div at bounding box center [42, 231] width 20 height 5
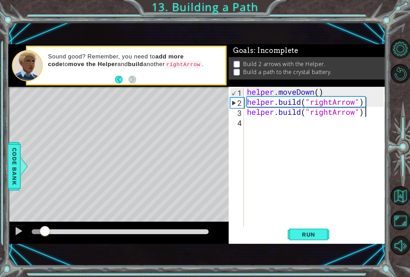
click at [45, 231] on div at bounding box center [45, 231] width 12 height 12
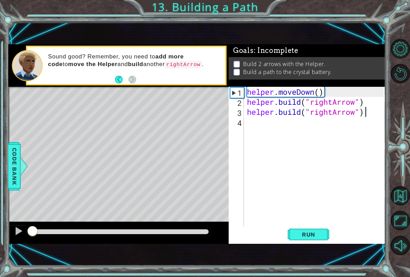
drag, startPoint x: 45, startPoint y: 231, endPoint x: -13, endPoint y: 294, distance: 86.3
click at [0, 276] on html "1 ההההההההההההההההההההההההההההההההההההההההההההההההההההההההההההההההההההההההההההה…" at bounding box center [205, 138] width 410 height 277
click at [17, 179] on span "Code Bank" at bounding box center [14, 166] width 11 height 42
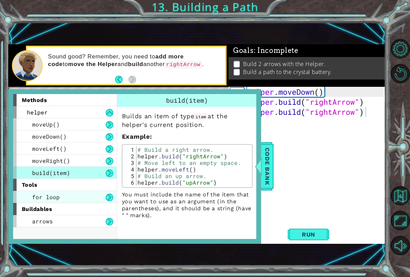
click at [19, 194] on div "for loop" at bounding box center [65, 197] width 104 height 12
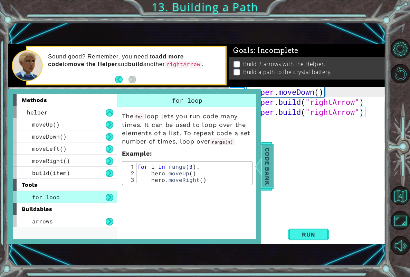
click at [269, 172] on span "Code Bank" at bounding box center [267, 166] width 11 height 42
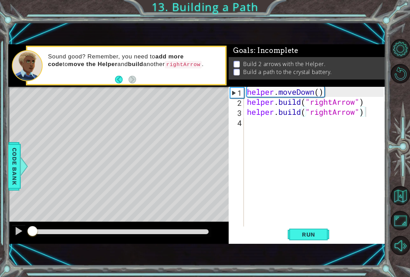
scroll to position [0, 0]
click at [349, 123] on div "helper . moveDown ( ) helper . build ( "rightArrow" ) helper . build ( "rightAr…" at bounding box center [317, 167] width 142 height 160
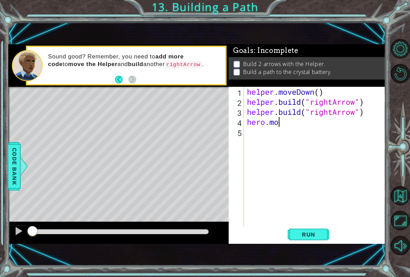
scroll to position [0, 1]
click at [12, 173] on span "Code Bank" at bounding box center [14, 166] width 11 height 42
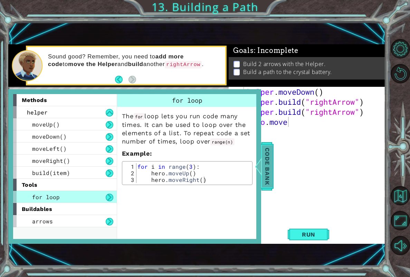
click at [271, 189] on div "Code Bank" at bounding box center [267, 166] width 12 height 48
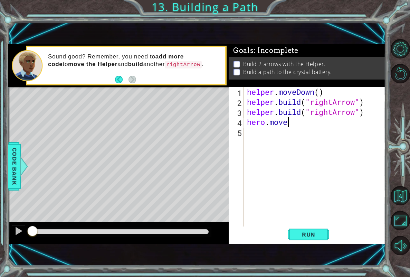
click at [301, 124] on div "helper . moveDown ( ) helper . build ( "rightArrow" ) helper . build ( "rightAr…" at bounding box center [317, 167] width 142 height 160
click at [11, 171] on span "Code Bank" at bounding box center [14, 166] width 11 height 42
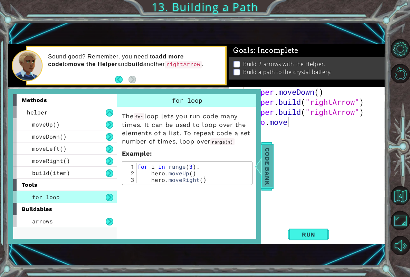
click at [265, 158] on span "Code Bank" at bounding box center [267, 166] width 11 height 42
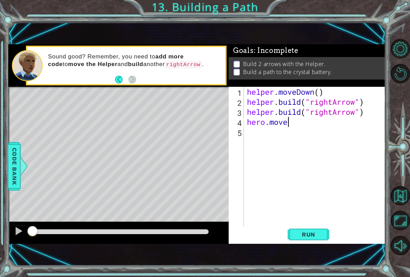
click at [349, 122] on div "helper . moveDown ( ) helper . build ( "rightArrow" ) helper . build ( "rightAr…" at bounding box center [317, 167] width 142 height 160
click at [322, 236] on span "Run" at bounding box center [308, 234] width 27 height 7
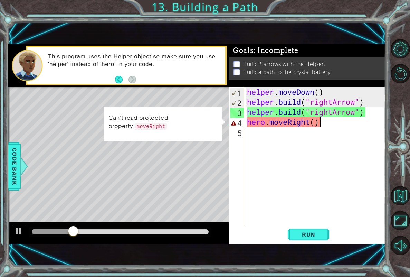
click at [266, 122] on div "helper . moveDown ( ) helper . build ( "rightArrow" ) helper . build ( "rightAr…" at bounding box center [317, 167] width 142 height 160
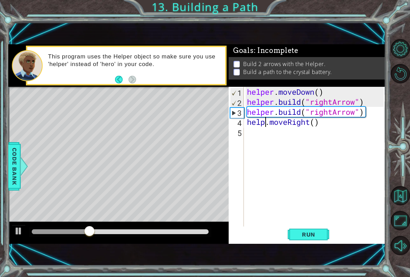
scroll to position [0, 1]
click at [298, 236] on span "Run" at bounding box center [308, 234] width 27 height 7
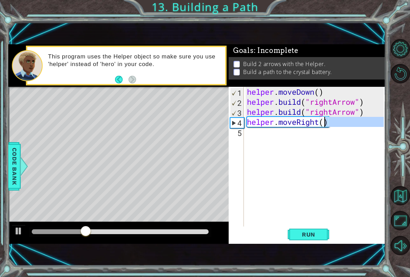
click at [325, 127] on div "helper . moveDown ( ) helper . build ( "rightArrow" ) helper . build ( "rightAr…" at bounding box center [317, 167] width 142 height 160
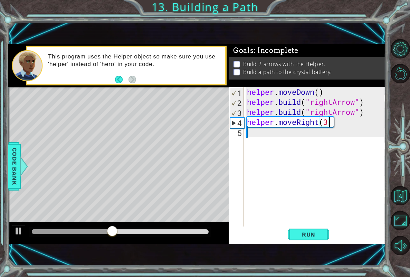
scroll to position [0, 3]
click at [320, 246] on div "1 ההההההההההההההההההההההההההההההההההההההההההההההההההההההההההההההההההההההההההההה…" at bounding box center [196, 144] width 377 height 244
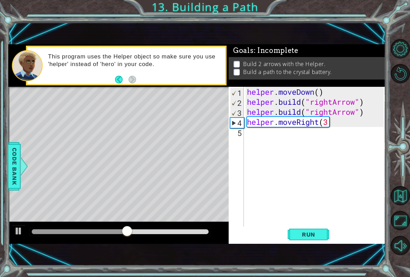
click at [340, 107] on div "helper . moveDown ( ) helper . build ( "rightArrow" ) helper . build ( "rightAr…" at bounding box center [317, 167] width 142 height 160
click at [340, 120] on div "helper . moveDown ( ) helper . build ( "rightArrow" ) helper . build ( "rightAr…" at bounding box center [317, 167] width 142 height 160
type textarea "helper.moveRight(3)"
click at [311, 242] on button "Run" at bounding box center [308, 234] width 41 height 16
click at [296, 150] on div "helper . moveDown ( ) helper . build ( "rightArrow" ) helper . build ( "rightAr…" at bounding box center [317, 167] width 142 height 160
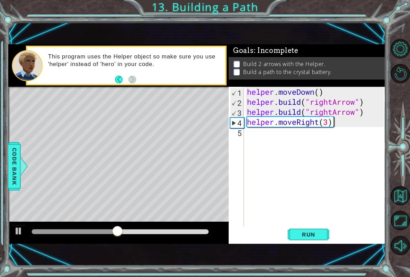
scroll to position [0, 0]
click at [8, 150] on div at bounding box center [9, 162] width 2 height 151
click at [13, 149] on span "Code Bank" at bounding box center [14, 166] width 11 height 42
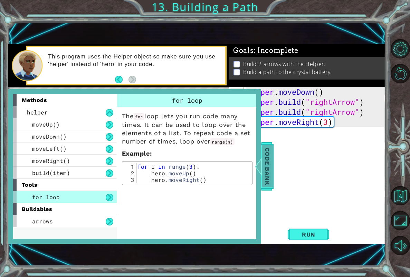
click at [255, 176] on div at bounding box center [258, 166] width 9 height 21
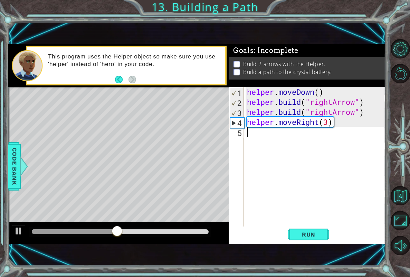
click at [274, 140] on div "helper . moveDown ( ) helper . build ( "rightArrow" ) helper . build ( "rightAr…" at bounding box center [317, 167] width 142 height 160
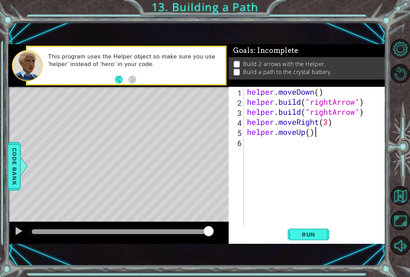
scroll to position [0, 3]
type textarea "helper.moveUp()"
click at [292, 234] on button "Run" at bounding box center [308, 234] width 41 height 16
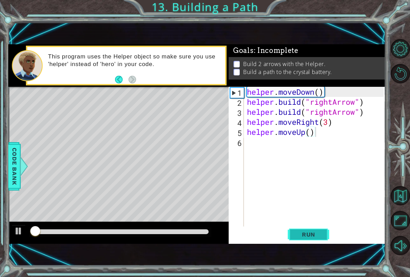
click at [292, 234] on button "Run" at bounding box center [308, 234] width 41 height 16
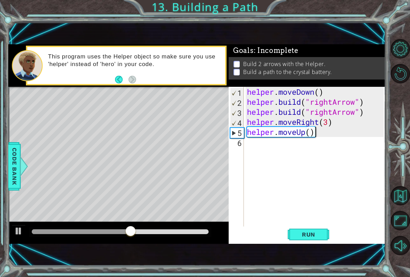
click at [256, 139] on div "helper . moveDown ( ) helper . build ( "rightArrow" ) helper . build ( "rightAr…" at bounding box center [317, 167] width 142 height 160
click at [322, 239] on button "Run" at bounding box center [308, 234] width 41 height 16
click at [303, 133] on div "helper . moveDown ( ) helper . build ( "rightArrow" ) helper . build ( "rightAr…" at bounding box center [317, 167] width 142 height 160
type textarea "helper.moveUp()"
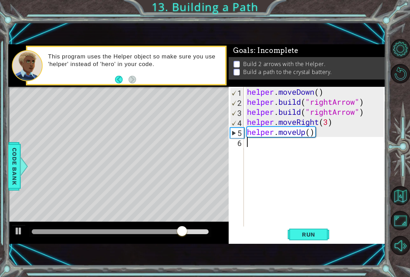
click at [261, 152] on div "helper . moveDown ( ) helper . build ( "rightArrow" ) helper . build ( "rightAr…" at bounding box center [317, 167] width 142 height 160
click at [23, 162] on div at bounding box center [23, 166] width 9 height 21
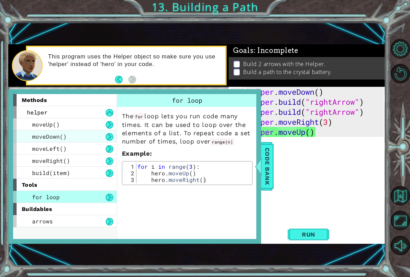
click at [40, 131] on div "moveDown()" at bounding box center [65, 136] width 104 height 12
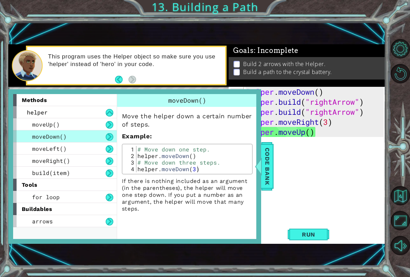
drag, startPoint x: 289, startPoint y: 138, endPoint x: 292, endPoint y: 138, distance: 3.5
click at [292, 138] on div "helper . moveDown ( ) helper . build ( "rightArrow" ) helper . build ( "rightAr…" at bounding box center [317, 167] width 142 height 160
click at [315, 157] on div "helper . moveDown ( ) helper . build ( "rightArrow" ) helper . build ( "rightAr…" at bounding box center [317, 167] width 142 height 160
click at [290, 154] on div "helper . moveDown ( ) helper . build ( "rightArrow" ) helper . build ( "rightAr…" at bounding box center [317, 167] width 142 height 160
click at [267, 160] on span "Code Bank" at bounding box center [267, 166] width 11 height 42
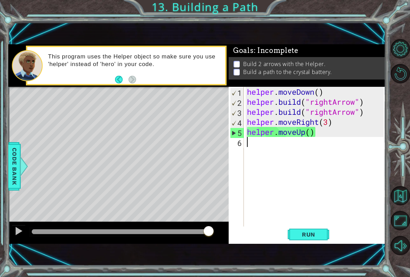
click at [286, 141] on div "helper . moveDown ( ) helper . build ( "rightArrow" ) helper . build ( "rightAr…" at bounding box center [317, 167] width 142 height 160
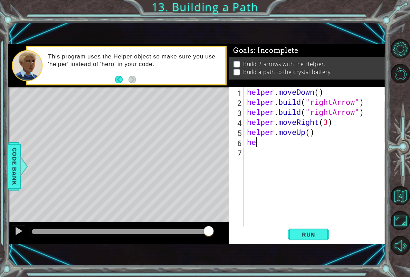
type textarea "h"
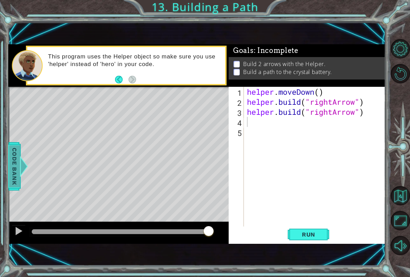
click at [17, 152] on span "Code Bank" at bounding box center [14, 166] width 11 height 42
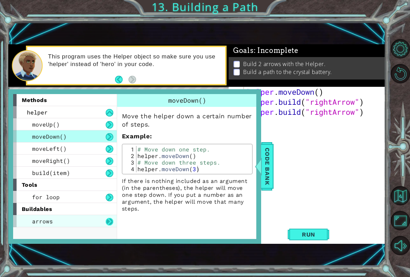
click at [109, 220] on button at bounding box center [110, 222] width 8 height 8
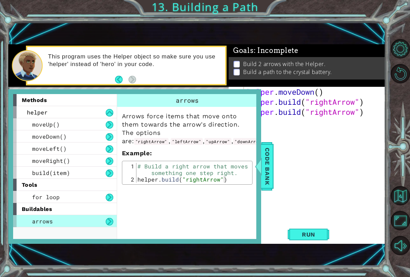
click at [108, 219] on button at bounding box center [110, 222] width 8 height 8
click at [263, 147] on span "Code Bank" at bounding box center [267, 166] width 11 height 42
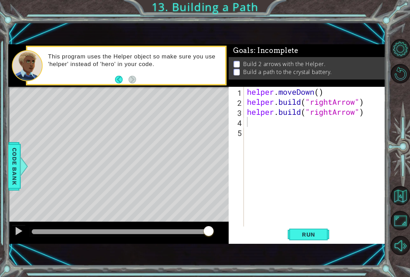
click at [281, 123] on div "helper . moveDown ( ) helper . build ( "rightArrow" ) helper . build ( "rightAr…" at bounding box center [317, 167] width 142 height 160
click at [16, 170] on span "Code Bank" at bounding box center [14, 166] width 11 height 42
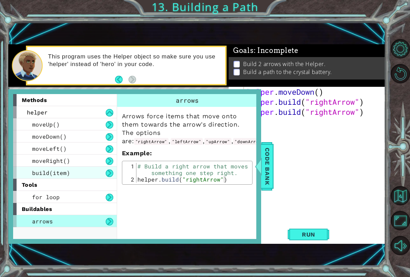
click at [87, 168] on div "build(item)" at bounding box center [65, 173] width 104 height 12
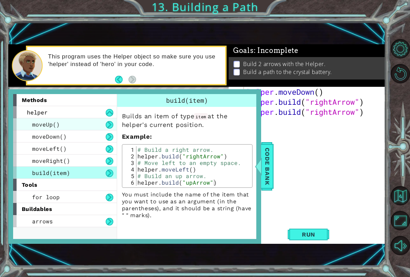
click at [71, 126] on div "moveUp()" at bounding box center [65, 124] width 104 height 12
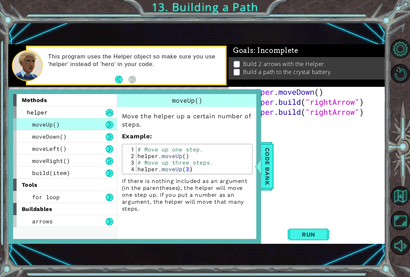
click at [338, 139] on div "helper . moveDown ( ) helper . build ( "rightArrow" ) helper . build ( "rightAr…" at bounding box center [317, 167] width 142 height 160
drag, startPoint x: 264, startPoint y: 106, endPoint x: 293, endPoint y: 125, distance: 34.5
click at [274, 113] on div "helper . moveDown ( ) helper . build ( "rightArrow" ) helper . build ( "rightAr…" at bounding box center [317, 167] width 142 height 160
type textarea "[DOMAIN_NAME]("rightArrow") [DOMAIN_NAME]("rightArrow")"
click at [293, 125] on div "helper . moveDown ( ) helper . build ( "rightArrow" ) helper . build ( "rightAr…" at bounding box center [317, 167] width 142 height 160
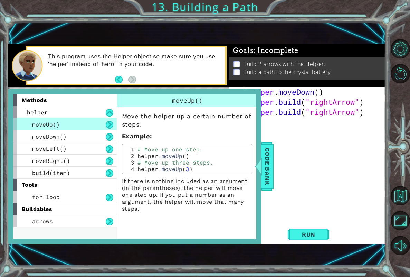
click at [292, 125] on div "helper . moveDown ( ) helper . build ( "rightArrow" ) helper . build ( "rightAr…" at bounding box center [317, 167] width 142 height 160
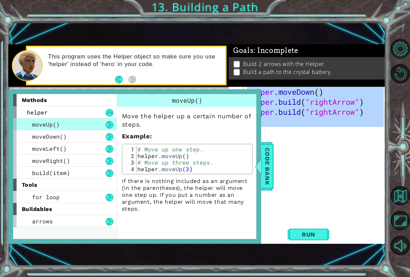
click at [292, 125] on div "helper . moveDown ( ) helper . build ( "rightArrow" ) helper . build ( "rightAr…" at bounding box center [317, 167] width 142 height 160
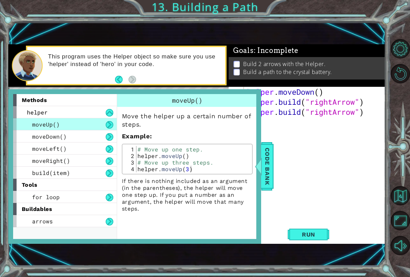
click at [292, 125] on div "helper . moveDown ( ) helper . build ( "rightArrow" ) helper . build ( "rightAr…" at bounding box center [317, 167] width 142 height 160
type textarea "[DOMAIN_NAME]("rightArrow")"
click at [264, 149] on span "Code Bank" at bounding box center [267, 166] width 11 height 42
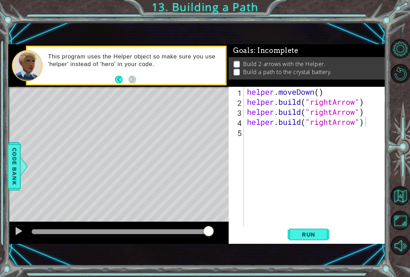
scroll to position [0, 0]
click at [254, 129] on div "helper . moveDown ( ) helper . build ( "rightArrow" ) helper . build ( "rightAr…" at bounding box center [317, 167] width 142 height 160
click at [298, 232] on span "Run" at bounding box center [308, 234] width 27 height 7
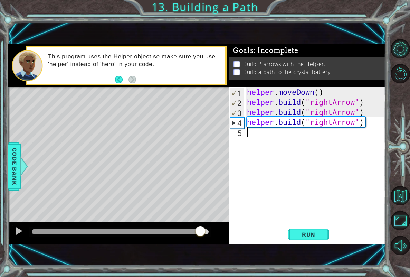
click at [200, 233] on div at bounding box center [120, 231] width 177 height 5
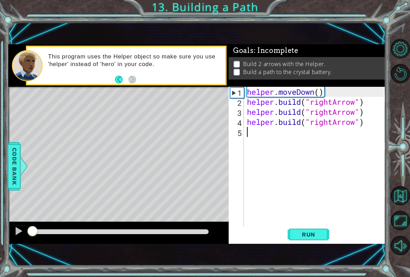
drag, startPoint x: 200, startPoint y: 233, endPoint x: -13, endPoint y: 201, distance: 215.7
click at [287, 136] on div "helper . moveDown ( ) helper . build ( "rightArrow" ) helper . build ( "rightAr…" at bounding box center [317, 167] width 142 height 160
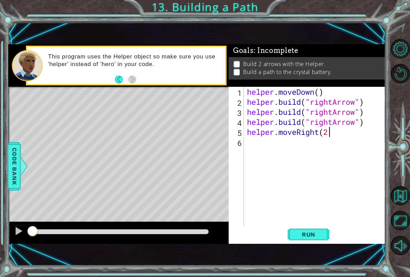
scroll to position [0, 3]
type textarea "helper.moveRight(2)"
drag, startPoint x: 304, startPoint y: 224, endPoint x: 301, endPoint y: 229, distance: 5.8
click at [302, 226] on div "helper.moveRight(2) 1 2 3 4 5 6 helper . moveDown ( ) helper . build ( "rightAr…" at bounding box center [307, 165] width 157 height 157
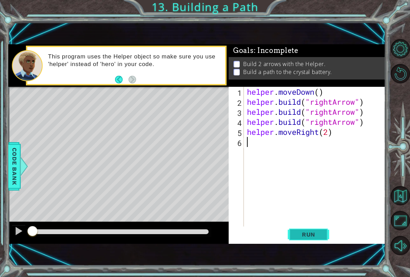
click at [301, 229] on button "Run" at bounding box center [308, 234] width 41 height 16
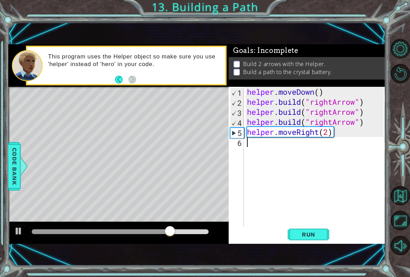
click at [269, 161] on div "helper . moveDown ( ) helper . build ( "rightArrow" ) helper . build ( "rightAr…" at bounding box center [317, 167] width 142 height 160
click at [265, 150] on div "helper . moveDown ( ) helper . build ( "rightArrow" ) helper . build ( "rightAr…" at bounding box center [317, 167] width 142 height 160
click at [319, 232] on span "Run" at bounding box center [308, 234] width 27 height 7
drag, startPoint x: 304, startPoint y: 160, endPoint x: 300, endPoint y: 159, distance: 4.3
click at [300, 159] on div "helper . moveDown ( ) helper . build ( "rightArrow" ) helper . build ( "rightAr…" at bounding box center [317, 167] width 142 height 160
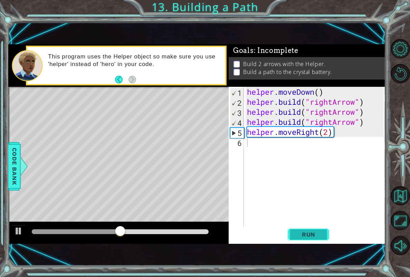
drag, startPoint x: 311, startPoint y: 241, endPoint x: 306, endPoint y: 239, distance: 4.9
click at [309, 241] on button "Run" at bounding box center [308, 234] width 41 height 16
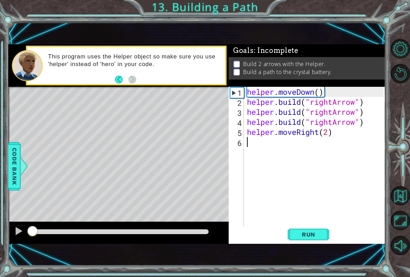
drag, startPoint x: 97, startPoint y: 241, endPoint x: -13, endPoint y: 284, distance: 118.3
click at [0, 276] on html "1 ההההההההההההההההההההההההההההההההההההההההההההההההההההההההההההההההההההההההההההה…" at bounding box center [205, 138] width 410 height 277
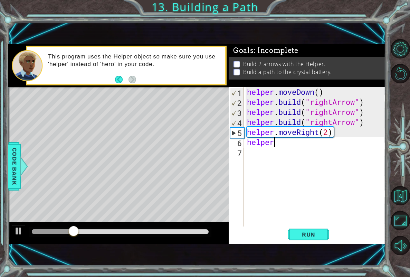
scroll to position [0, 1]
type textarea "helper."
click at [301, 147] on div "helper . moveDown ( ) helper . build ( "rightArrow" ) helper . build ( "rightAr…" at bounding box center [317, 167] width 142 height 160
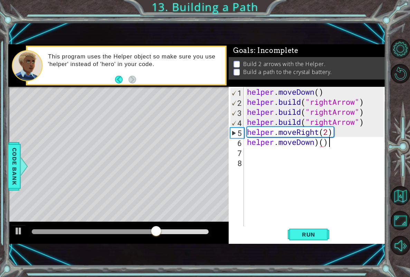
scroll to position [0, 3]
type textarea "helper.moveDown)()"
click at [276, 228] on div "Run" at bounding box center [309, 234] width 157 height 16
click at [302, 223] on div "helper . moveDown ( ) helper . build ( "rightArrow" ) helper . build ( "rightAr…" at bounding box center [317, 167] width 142 height 160
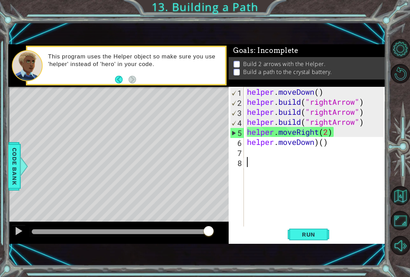
click at [242, 143] on div "6" at bounding box center [237, 143] width 14 height 10
type textarea "helper.moveDown)()"
click at [251, 149] on div "helper . moveDown ( ) helper . build ( "rightArrow" ) helper . build ( "rightAr…" at bounding box center [317, 167] width 142 height 160
click at [7, 271] on div "1 ההההההההההההההההההההההההההההההההההההההההההההההההההההההההההההההההההההההההההההה…" at bounding box center [205, 138] width 410 height 277
click at [5, 181] on div "1 ההההההההההההההההההההההההההההההההההההההההההההההההההההההההההההההההההההההההההההה…" at bounding box center [205, 138] width 410 height 277
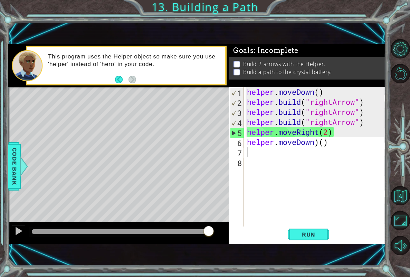
click at [2, 260] on div "1 ההההההההההההההההההההההההההההההההההההההההההההההההההההההההההההההההההההההההההההה…" at bounding box center [205, 138] width 410 height 277
click at [18, 232] on div at bounding box center [18, 230] width 9 height 9
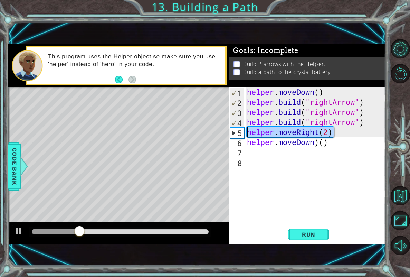
drag, startPoint x: 332, startPoint y: 132, endPoint x: 246, endPoint y: 129, distance: 86.1
click at [246, 129] on div "helper . moveDown ( ) helper . build ( "rightArrow" ) helper . build ( "rightAr…" at bounding box center [317, 167] width 142 height 160
type textarea "helper.moveRight(2)"
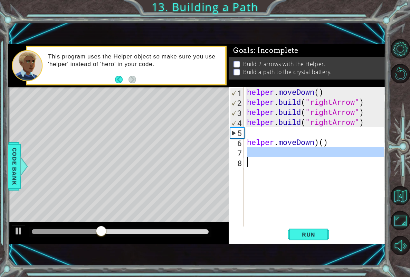
drag, startPoint x: 327, startPoint y: 148, endPoint x: 205, endPoint y: 223, distance: 143.3
click at [205, 223] on div "1 ההההההההההההההההההההההההההההההההההההההההההההההההההההההההההההההההההההההההההההה…" at bounding box center [196, 143] width 377 height 199
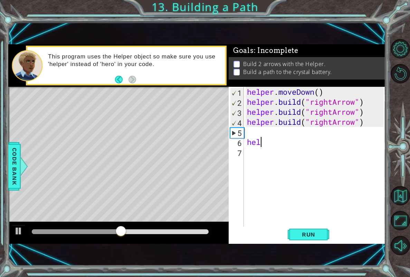
type textarea "h"
type textarea "[DOMAIN_NAME]("rightArrow")"
drag, startPoint x: 3, startPoint y: 158, endPoint x: 26, endPoint y: 146, distance: 25.0
click at [0, 157] on div "1 ההההההההההההההההההההההההההההההההההההההההההההההההההההההההההההההההההההההההההההה…" at bounding box center [205, 138] width 410 height 277
click at [26, 149] on div "Level Map" at bounding box center [167, 189] width 319 height 204
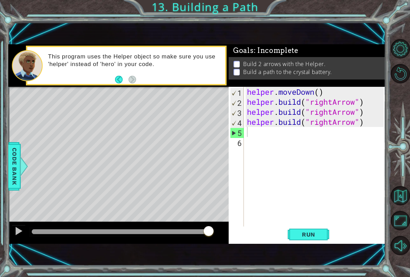
drag, startPoint x: 11, startPoint y: 152, endPoint x: 5, endPoint y: 150, distance: 6.6
click at [5, 150] on div "1 ההההההההההההההההההההההההההההההההההההההההההההההההההההההההההההההההההההההההההההה…" at bounding box center [205, 138] width 410 height 277
click at [6, 160] on div "1 ההההההההההההההההההההההההההההההההההההההההההההההההההההההההההההההההההההההההההההה…" at bounding box center [205, 138] width 410 height 277
drag, startPoint x: 6, startPoint y: 160, endPoint x: 7, endPoint y: 176, distance: 15.9
click at [7, 176] on div "1 ההההההההההההההההההההההההההההההההההההההההההההההההההההההההההההההההההההההההההההה…" at bounding box center [205, 138] width 410 height 277
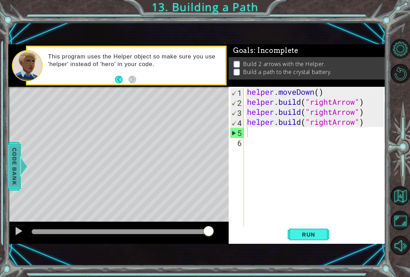
click at [14, 172] on span "Code Bank" at bounding box center [14, 166] width 11 height 42
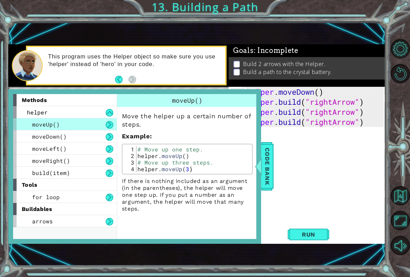
click at [53, 204] on div "buildables" at bounding box center [65, 209] width 104 height 12
click at [53, 203] on div "buildables" at bounding box center [65, 209] width 104 height 12
drag, startPoint x: 74, startPoint y: 196, endPoint x: 79, endPoint y: 197, distance: 5.6
click at [79, 197] on div "for loop" at bounding box center [65, 197] width 104 height 12
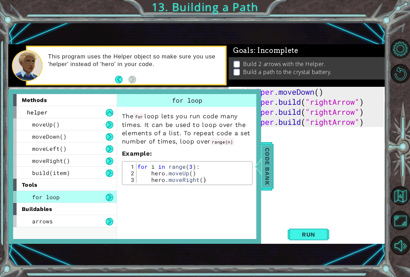
click at [263, 172] on span "Code Bank" at bounding box center [267, 166] width 11 height 42
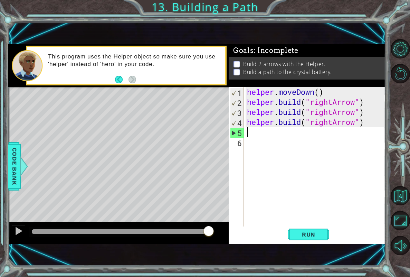
click at [253, 133] on div "helper . moveDown ( ) helper . build ( "rightArrow" ) helper . build ( "rightAr…" at bounding box center [317, 167] width 142 height 160
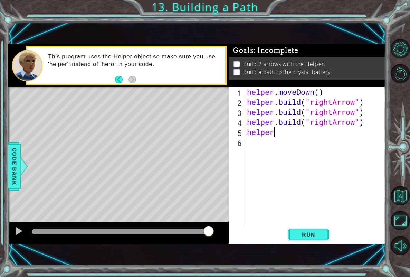
scroll to position [0, 1]
type textarea "helper."
click at [18, 173] on div "Code Bank" at bounding box center [14, 166] width 12 height 48
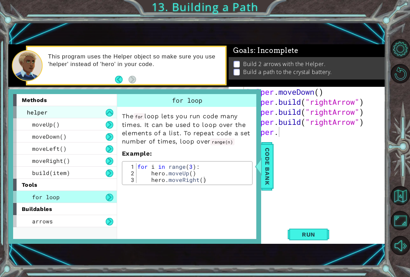
click at [49, 107] on div "helper" at bounding box center [65, 112] width 104 height 12
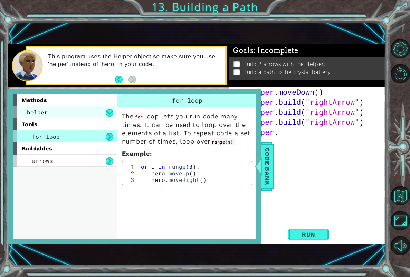
click at [49, 107] on div "helper" at bounding box center [65, 112] width 104 height 12
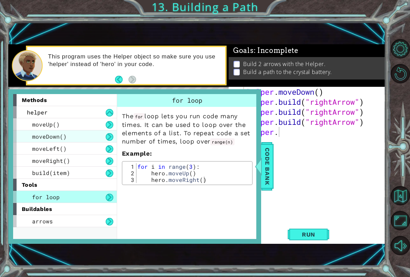
click at [51, 134] on span "moveDown()" at bounding box center [49, 136] width 35 height 7
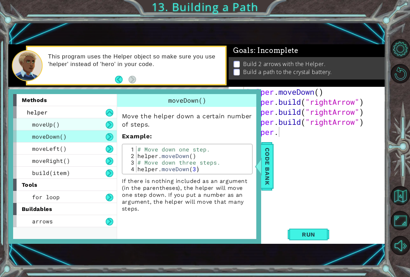
click at [42, 126] on span "moveUp()" at bounding box center [46, 124] width 28 height 7
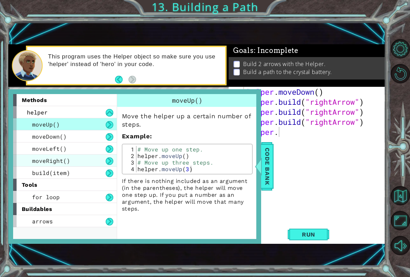
click at [84, 161] on div "moveRight()" at bounding box center [65, 160] width 104 height 12
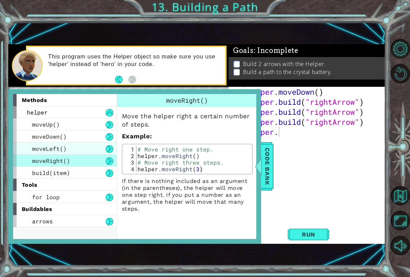
click at [78, 144] on div "moveLeft()" at bounding box center [65, 148] width 104 height 12
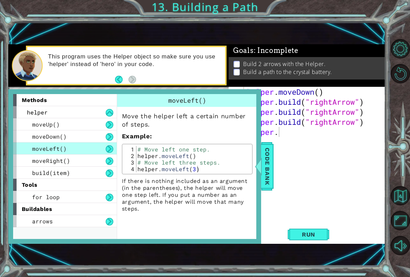
type textarea "# Move left three steps."
click at [249, 164] on div "# Move left one step. helper . moveLeft ( ) # Move left three steps. helper . m…" at bounding box center [193, 165] width 114 height 39
click at [260, 168] on div at bounding box center [258, 166] width 9 height 21
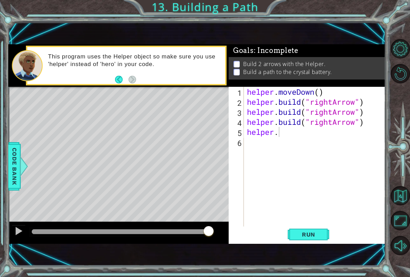
type textarea "[DOMAIN_NAME]("rightArrow")"
click at [303, 126] on div "helper . moveDown ( ) helper . build ( "rightArrow" ) helper . build ( "rightAr…" at bounding box center [317, 167] width 142 height 160
drag, startPoint x: 308, startPoint y: 147, endPoint x: 304, endPoint y: 145, distance: 3.7
click at [306, 146] on div "helper . moveDown ( ) helper . build ( "rightArrow" ) helper . build ( "rightAr…" at bounding box center [317, 167] width 142 height 160
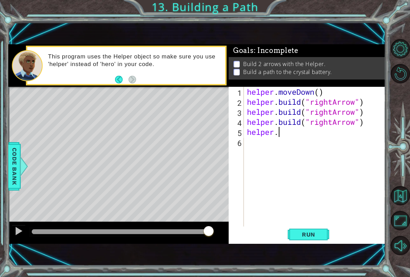
click at [304, 137] on div "helper . moveDown ( ) helper . build ( "rightArrow" ) helper . build ( "rightAr…" at bounding box center [317, 167] width 142 height 160
drag, startPoint x: 328, startPoint y: 241, endPoint x: 316, endPoint y: 237, distance: 12.7
click at [323, 240] on button "Run" at bounding box center [308, 234] width 41 height 16
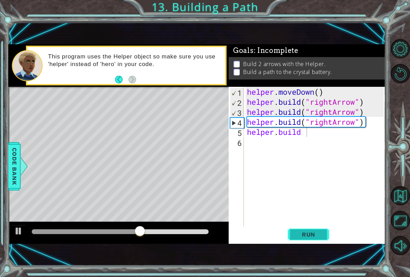
click at [304, 236] on span "Run" at bounding box center [308, 234] width 27 height 7
click at [327, 130] on div "helper . moveDown ( ) helper . build ( "rightArrow" ) helper . build ( "rightAr…" at bounding box center [317, 167] width 142 height 160
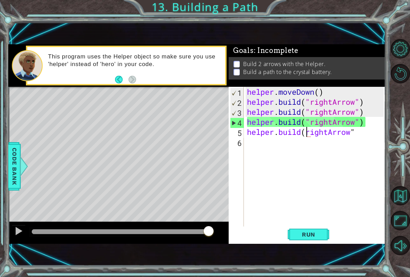
scroll to position [0, 3]
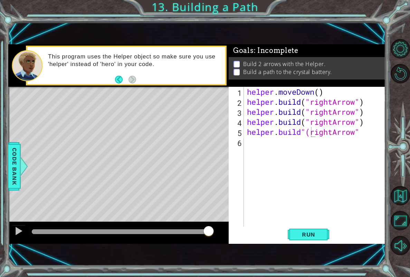
drag, startPoint x: 299, startPoint y: 229, endPoint x: 293, endPoint y: 226, distance: 7.3
click at [299, 229] on button "Run" at bounding box center [308, 234] width 41 height 16
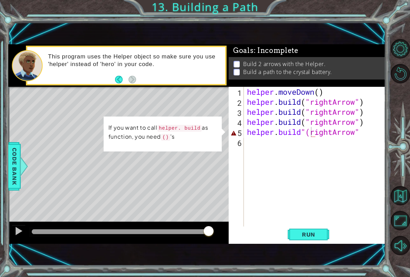
drag, startPoint x: 284, startPoint y: 232, endPoint x: 274, endPoint y: 219, distance: 16.1
click at [279, 229] on div "Run" at bounding box center [309, 234] width 157 height 16
drag, startPoint x: 324, startPoint y: 246, endPoint x: 320, endPoint y: 242, distance: 5.6
click at [321, 244] on div "1 ההההההההההההההההההההההההההההההההההההההההההההההההההההההההההההההההההההההההההההה…" at bounding box center [196, 144] width 377 height 244
click at [314, 131] on div "helper . moveDown ( ) helper . build ( "rightArrow" ) helper . build ( "rightAr…" at bounding box center [317, 167] width 142 height 160
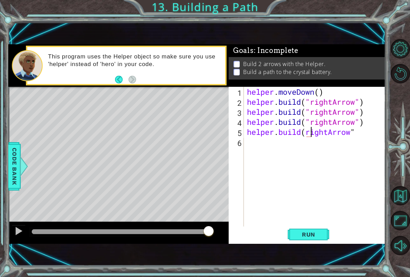
scroll to position [0, 3]
click at [303, 238] on button "Run" at bounding box center [308, 234] width 41 height 16
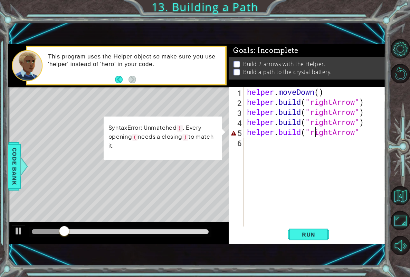
click at [279, 134] on div "helper . moveDown ( ) helper . build ( "rightArrow" ) helper . build ( "rightAr…" at bounding box center [317, 167] width 142 height 160
click at [287, 129] on div "helper . moveDown ( ) helper . build ( "rightArrow" ) helper . build ( "rightAr…" at bounding box center [317, 167] width 142 height 160
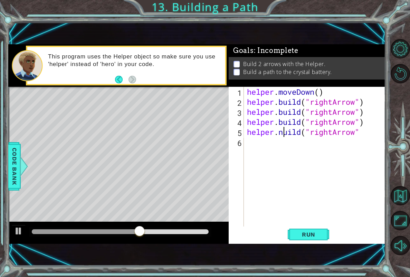
scroll to position [0, 2]
type textarea "[DOMAIN_NAME]("rightArrow""
click at [292, 229] on button "Run" at bounding box center [308, 234] width 41 height 16
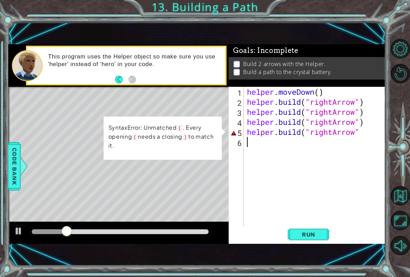
click at [361, 137] on div "helper . moveDown ( ) helper . build ( "rightArrow" ) helper . build ( "rightAr…" at bounding box center [317, 167] width 142 height 160
click at [359, 137] on div "helper . moveDown ( ) helper . build ( "rightArrow" ) helper . build ( "rightAr…" at bounding box center [317, 167] width 142 height 160
type textarea "[DOMAIN_NAME]("rightArrow""
click at [291, 249] on div "1 ההההההההההההההההההההההההההההההההההההההההההההההההההההההההההההההההההההההההההההה…" at bounding box center [196, 144] width 377 height 244
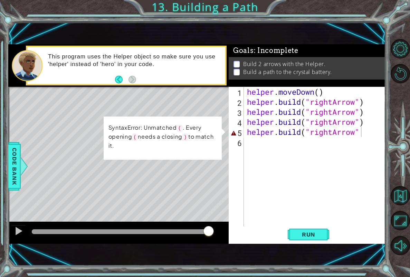
click at [7, 165] on div "1 ההההההההההההההההההההההההההההההההההההההההההההההההההההההההההההההההההההההההההההה…" at bounding box center [205, 138] width 410 height 277
click at [28, 167] on div at bounding box center [23, 166] width 9 height 21
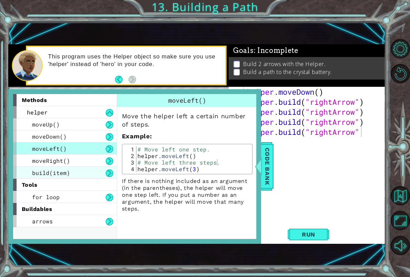
click at [71, 168] on div "build(item)" at bounding box center [65, 173] width 104 height 12
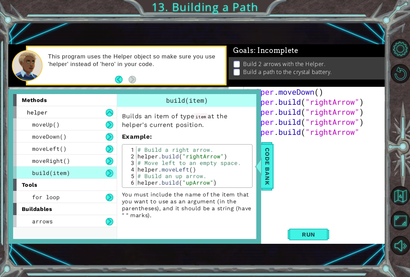
click at [301, 144] on div "helper . moveDown ( ) helper . build ( "rightArrow" ) helper . build ( "rightAr…" at bounding box center [317, 167] width 142 height 160
click at [109, 223] on button at bounding box center [110, 222] width 8 height 8
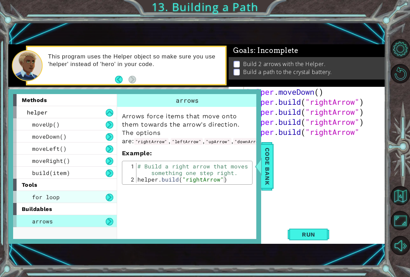
click at [102, 201] on div "for loop" at bounding box center [65, 197] width 104 height 12
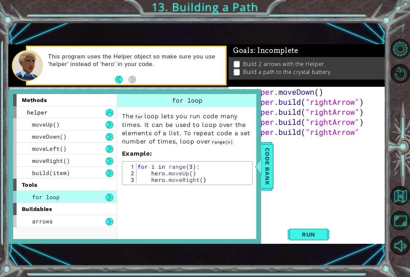
click at [335, 161] on div "helper . moveDown ( ) helper . build ( "rightArrow" ) helper . build ( "rightAr…" at bounding box center [317, 167] width 142 height 160
click at [378, 131] on div "helper . moveDown ( ) helper . build ( "rightArrow" ) helper . build ( "rightAr…" at bounding box center [317, 167] width 142 height 160
type textarea "[DOMAIN_NAME]("rightArrow")"
click at [320, 239] on button "Run" at bounding box center [308, 234] width 41 height 16
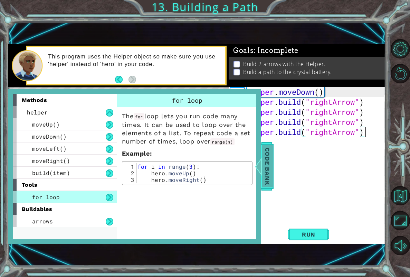
click at [267, 152] on span "Code Bank" at bounding box center [267, 166] width 11 height 42
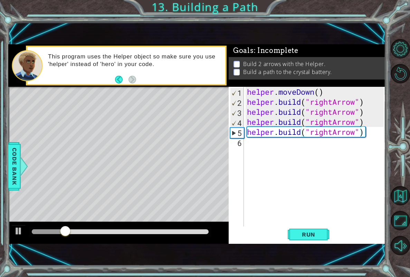
scroll to position [0, 0]
click at [282, 148] on div "helper . moveDown ( ) helper . build ( "rightArrow" ) helper . build ( "rightAr…" at bounding box center [317, 167] width 142 height 160
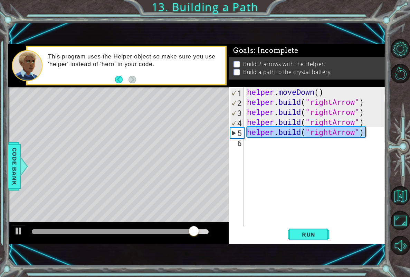
drag, startPoint x: 247, startPoint y: 130, endPoint x: 408, endPoint y: 133, distance: 161.1
click at [405, 133] on div "1 ההההההההההההההההההההההההההההההההההההההההההההההההההההההההההההההההההההההההההההה…" at bounding box center [205, 138] width 410 height 277
type textarea "[DOMAIN_NAME]("rightArrow")"
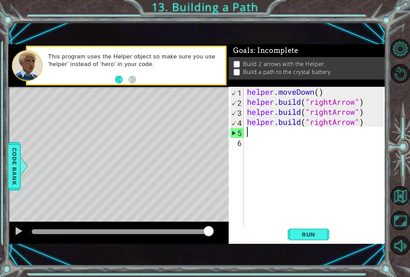
click at [16, 154] on span "Code Bank" at bounding box center [14, 166] width 11 height 42
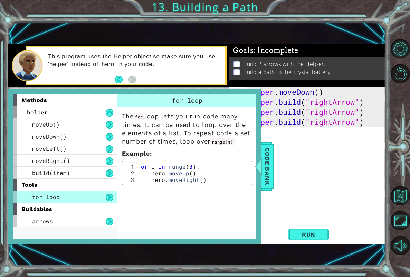
click at [108, 201] on button at bounding box center [110, 198] width 8 height 8
click at [109, 192] on div "for loop" at bounding box center [65, 197] width 104 height 12
click at [112, 193] on div "for loop" at bounding box center [65, 197] width 104 height 12
click at [100, 220] on div "arrows" at bounding box center [65, 221] width 104 height 12
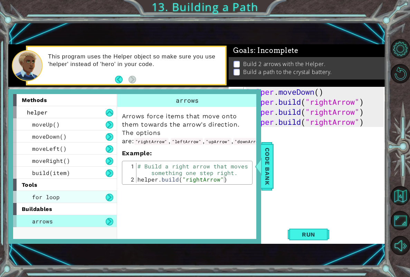
click at [58, 191] on div "for loop" at bounding box center [65, 197] width 104 height 12
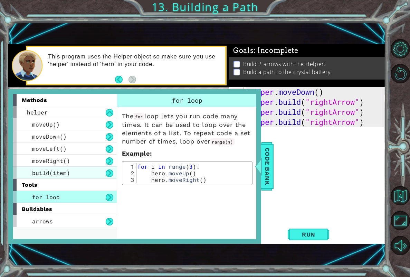
click at [48, 177] on div "build(item)" at bounding box center [65, 173] width 104 height 12
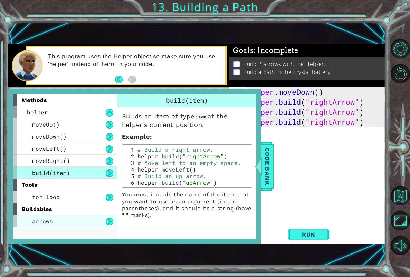
click at [27, 224] on div "arrows" at bounding box center [65, 221] width 104 height 12
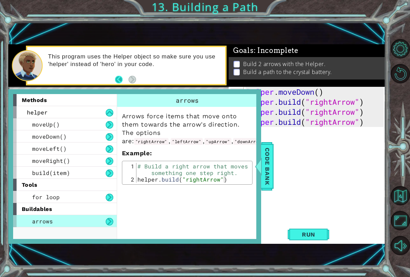
click at [124, 78] on button "Back" at bounding box center [121, 80] width 13 height 8
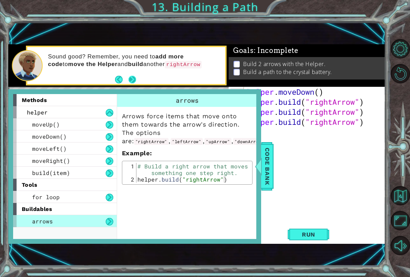
click at [132, 76] on button "Next" at bounding box center [132, 79] width 10 height 10
click at [120, 82] on button "Back" at bounding box center [121, 80] width 13 height 8
click at [115, 80] on button "Back" at bounding box center [121, 80] width 13 height 8
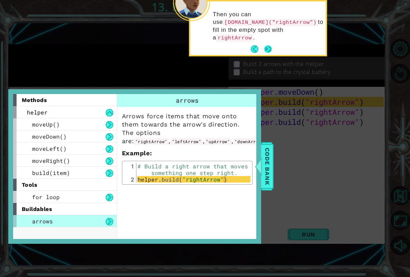
click at [264, 44] on button "Next" at bounding box center [268, 49] width 10 height 10
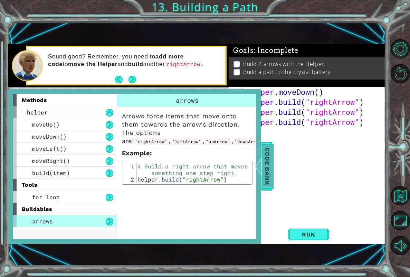
click at [266, 159] on span "Code Bank" at bounding box center [267, 166] width 11 height 42
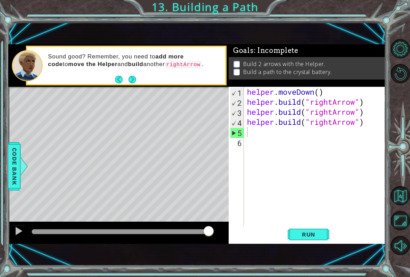
click at [288, 132] on div "helper . moveDown ( ) helper . build ( "rightArrow" ) helper . build ( "rightAr…" at bounding box center [317, 167] width 142 height 160
click at [8, 169] on div "1 ההההההההההההההההההההההההההההההההההההההההההההההההההההההההההההההההההההההההההההה…" at bounding box center [205, 138] width 410 height 277
click at [11, 172] on span "Code Bank" at bounding box center [14, 166] width 11 height 42
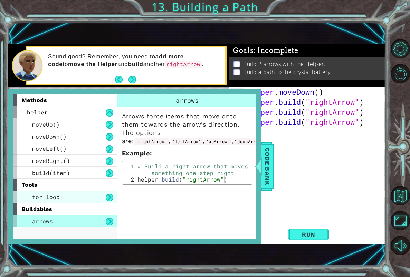
click at [32, 198] on span "for loop" at bounding box center [46, 196] width 28 height 7
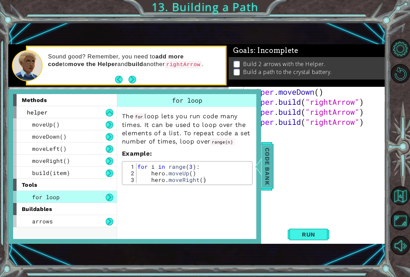
click at [265, 182] on span "Code Bank" at bounding box center [267, 166] width 11 height 42
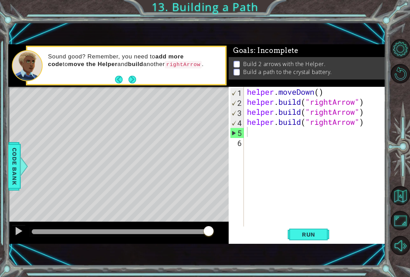
click at [253, 136] on div "helper . moveDown ( ) helper . build ( "rightArrow" ) helper . build ( "rightAr…" at bounding box center [317, 167] width 142 height 160
type textarea "helper.moveRight()"
click at [315, 225] on div "helper . moveDown ( ) helper . build ( "rightArrow" ) helper . build ( "rightAr…" at bounding box center [317, 167] width 142 height 160
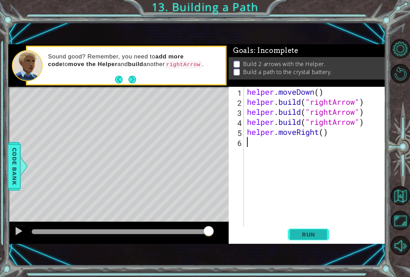
scroll to position [0, 0]
click at [313, 229] on button "Run" at bounding box center [308, 234] width 41 height 16
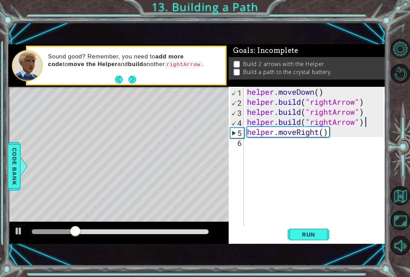
click at [371, 117] on div "helper . moveDown ( ) helper . build ( "rightArrow" ) helper . build ( "rightAr…" at bounding box center [317, 167] width 142 height 160
type textarea "[DOMAIN_NAME]("rightArrow")"
click at [342, 156] on div "helper . moveDown ( ) helper . build ( "rightArrow" ) helper . build ( "rightAr…" at bounding box center [317, 167] width 142 height 160
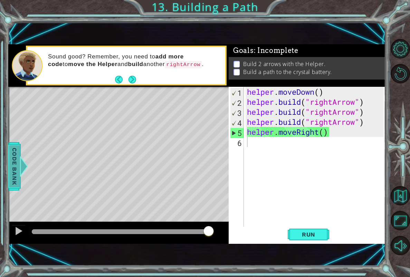
click at [8, 172] on div "Code Bank" at bounding box center [14, 166] width 12 height 48
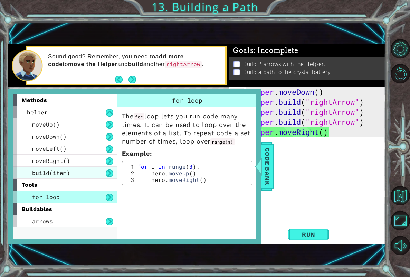
click at [86, 172] on div "build(item)" at bounding box center [65, 173] width 104 height 12
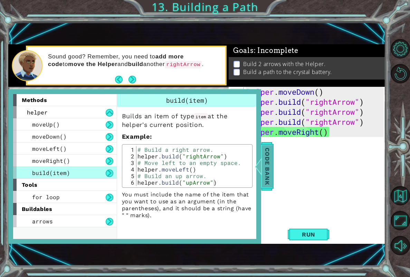
click at [263, 170] on span "Code Bank" at bounding box center [267, 166] width 11 height 42
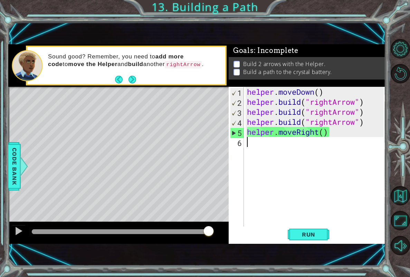
click at [283, 149] on div "helper . moveDown ( ) helper . build ( "rightArrow" ) helper . build ( "rightAr…" at bounding box center [317, 167] width 142 height 160
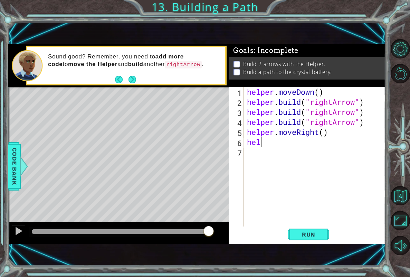
type textarea "h"
click at [322, 239] on button "Run" at bounding box center [308, 234] width 41 height 16
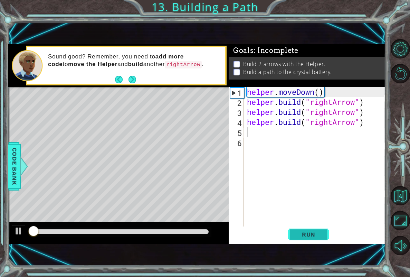
click at [320, 239] on button "Run" at bounding box center [308, 234] width 41 height 16
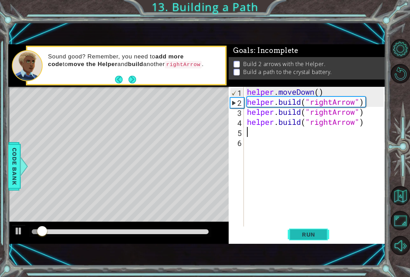
click at [317, 237] on span "Run" at bounding box center [308, 234] width 27 height 7
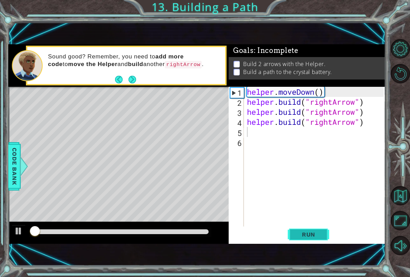
click at [316, 237] on span "Run" at bounding box center [308, 234] width 27 height 7
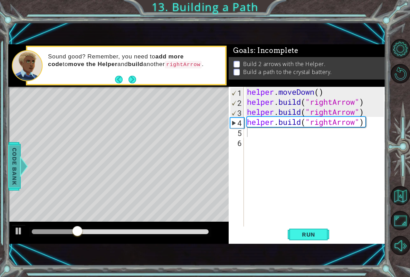
click at [17, 179] on span "Code Bank" at bounding box center [14, 166] width 11 height 42
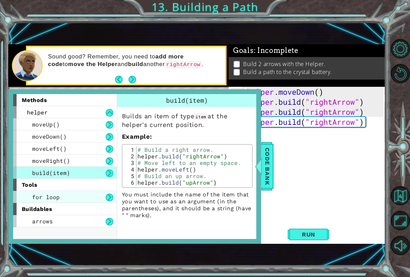
click at [25, 200] on div "for loop" at bounding box center [65, 197] width 104 height 12
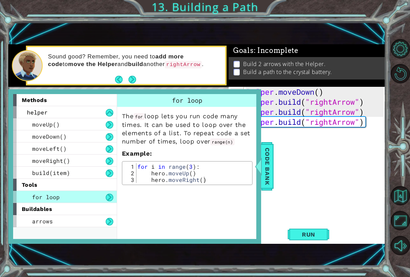
click at [274, 169] on div "helper . moveDown ( ) helper . build ( "rightArrow" ) helper . build ( "rightAr…" at bounding box center [317, 167] width 142 height 160
click at [268, 176] on span "Code Bank" at bounding box center [267, 166] width 11 height 42
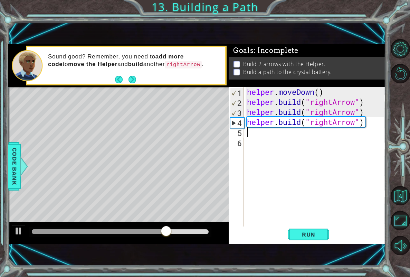
click at [275, 135] on div "helper . moveDown ( ) helper . build ( "rightArrow" ) helper . build ( "rightAr…" at bounding box center [317, 167] width 142 height 160
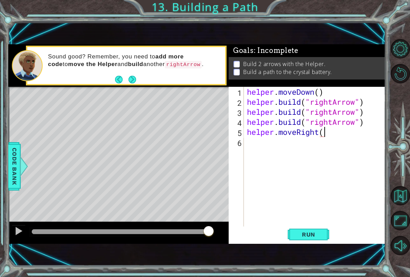
scroll to position [0, 3]
type textarea "[DOMAIN_NAME]("rightArrow")"
type textarea "helper.moveUp()"
click at [333, 238] on div "Run" at bounding box center [309, 234] width 157 height 16
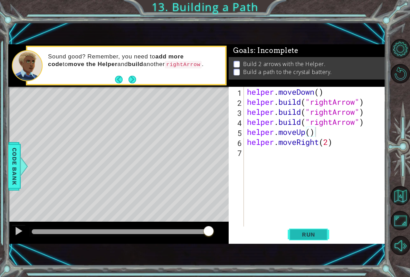
click at [328, 241] on button "Run" at bounding box center [308, 234] width 41 height 16
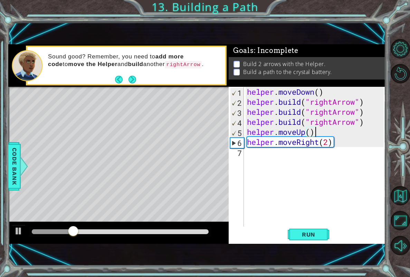
click at [319, 136] on div "helper . moveDown ( ) helper . build ( "rightArrow" ) helper . build ( "rightAr…" at bounding box center [317, 167] width 142 height 160
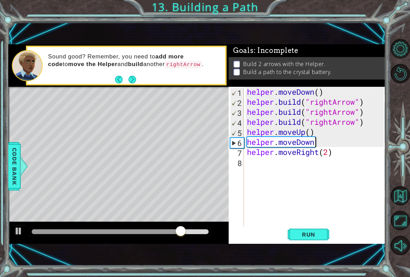
scroll to position [0, 3]
click at [310, 236] on span "Run" at bounding box center [308, 234] width 27 height 7
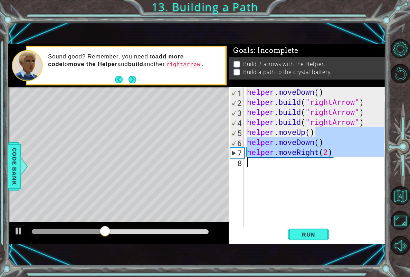
drag, startPoint x: 328, startPoint y: 134, endPoint x: 265, endPoint y: 167, distance: 71.4
click at [265, 167] on div "helper . moveDown ( ) helper . build ( "rightArrow" ) helper . build ( "rightAr…" at bounding box center [317, 167] width 142 height 160
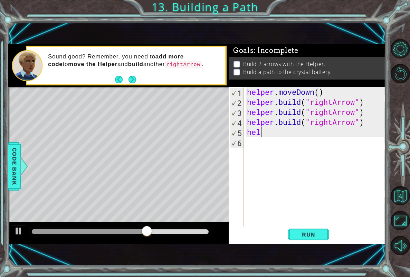
scroll to position [0, 0]
type textarea "h"
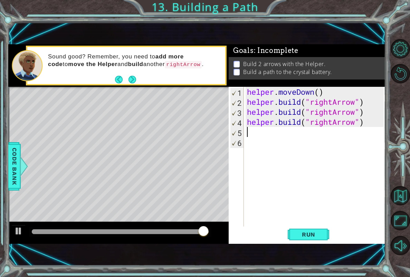
scroll to position [1, 0]
click at [405, 73] on button "Restart Level" at bounding box center [400, 73] width 19 height 19
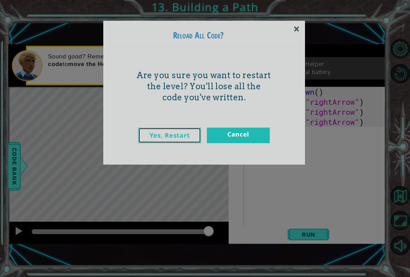
click at [176, 137] on link "Yes, Restart" at bounding box center [169, 136] width 63 height 16
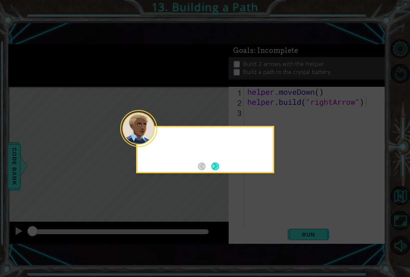
type textarea "[DOMAIN_NAME]("rightArrow")"
click at [176, 137] on p "It looks like part of the path for the e" at bounding box center [214, 141] width 108 height 8
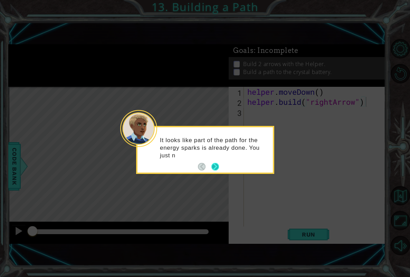
click at [214, 163] on button "Next" at bounding box center [216, 167] width 8 height 8
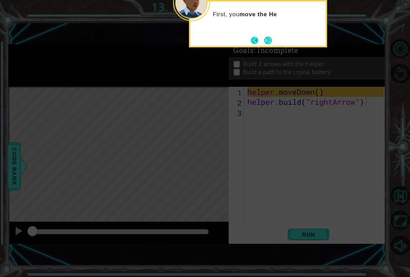
click at [260, 39] on button "Back" at bounding box center [257, 41] width 13 height 8
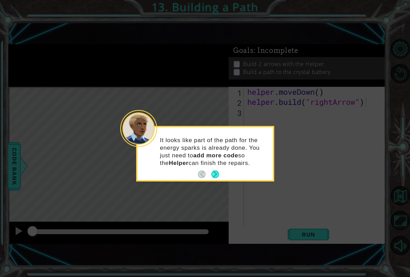
click at [205, 173] on div "It looks like part of the path for the energy sparks is already done. You just …" at bounding box center [205, 153] width 135 height 53
drag, startPoint x: 212, startPoint y: 173, endPoint x: 213, endPoint y: 160, distance: 12.5
click at [212, 173] on button "Next" at bounding box center [216, 174] width 8 height 8
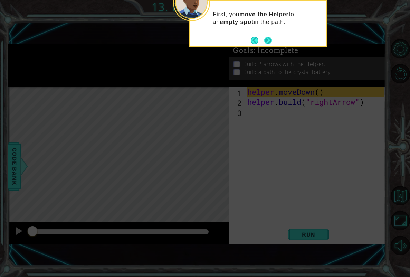
click at [268, 42] on button "Next" at bounding box center [268, 40] width 8 height 8
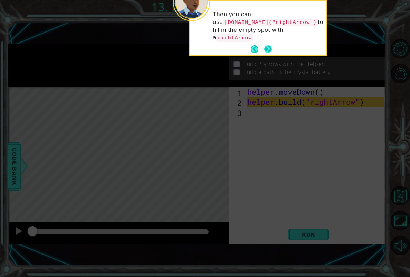
click at [267, 45] on button "Next" at bounding box center [268, 49] width 8 height 8
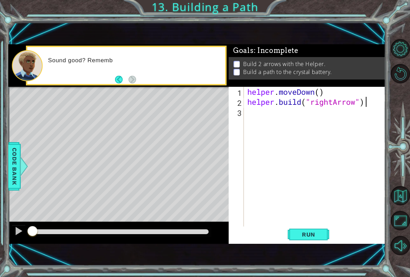
click at [277, 115] on div "helper . moveDown ( ) helper . build ( "rightArrow" )" at bounding box center [316, 167] width 141 height 160
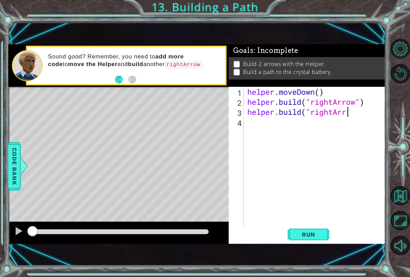
scroll to position [0, 4]
type textarea "[DOMAIN_NAME]("rightArrow")"
drag, startPoint x: 297, startPoint y: 216, endPoint x: 294, endPoint y: 229, distance: 13.8
click at [294, 229] on div "[DOMAIN_NAME]("rightArrow") 1 2 3 4 helper . moveDown ( ) helper . build ( "rig…" at bounding box center [307, 165] width 157 height 157
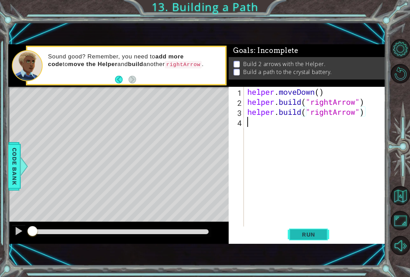
scroll to position [0, 0]
click at [293, 232] on button "Run" at bounding box center [308, 234] width 41 height 16
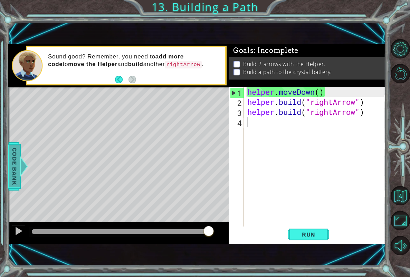
click at [22, 161] on div at bounding box center [23, 166] width 9 height 21
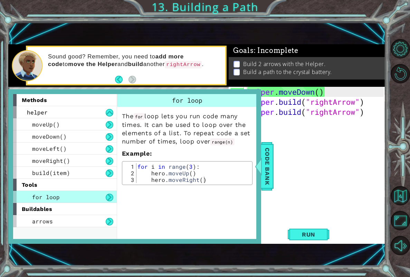
click at [270, 161] on span "Code Bank" at bounding box center [267, 166] width 11 height 42
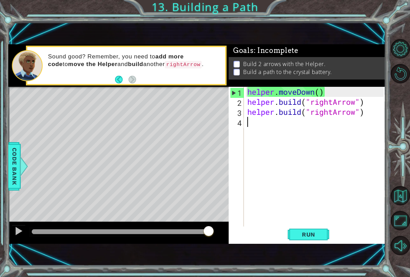
drag, startPoint x: 278, startPoint y: 118, endPoint x: 272, endPoint y: 116, distance: 5.9
click at [275, 117] on div "helper . moveDown ( ) helper . build ( "rightArrow" ) helper . build ( "rightAr…" at bounding box center [316, 167] width 141 height 160
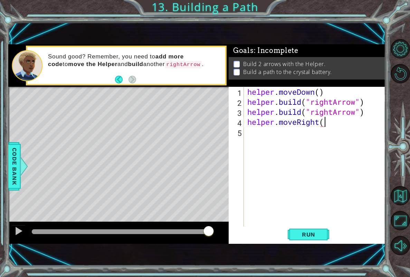
scroll to position [0, 3]
click at [308, 235] on span "Run" at bounding box center [308, 234] width 27 height 7
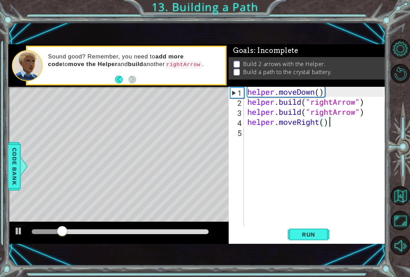
click at [331, 126] on div "helper . moveDown ( ) helper . build ( "rightArrow" ) helper . build ( "rightAr…" at bounding box center [316, 167] width 141 height 160
click at [367, 113] on div "helper . moveDown ( ) helper . build ( "rightArrow" ) helper . build ( "rightAr…" at bounding box center [316, 167] width 141 height 160
type textarea "[DOMAIN_NAME]("rightArrow")"
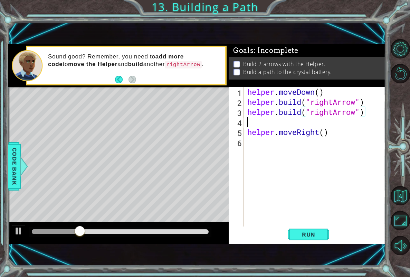
scroll to position [0, 0]
click at [351, 141] on div "helper . moveDown ( ) helper . build ( "rightArrow" ) helper . build ( "rightAr…" at bounding box center [316, 167] width 141 height 160
click at [351, 134] on div "helper . moveDown ( ) helper . build ( "rightArrow" ) helper . build ( "rightAr…" at bounding box center [316, 167] width 141 height 160
type textarea "helper.moveRight()"
drag, startPoint x: 304, startPoint y: 243, endPoint x: 300, endPoint y: 236, distance: 8.7
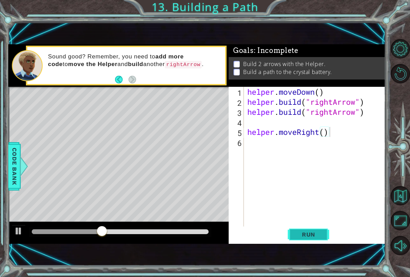
click at [302, 243] on div "helper.moveRight() 1 2 3 4 5 6 helper . moveDown ( ) helper . build ( "rightArr…" at bounding box center [307, 165] width 157 height 157
drag, startPoint x: 299, startPoint y: 235, endPoint x: 328, endPoint y: 137, distance: 102.0
click at [298, 234] on span "Run" at bounding box center [308, 234] width 27 height 7
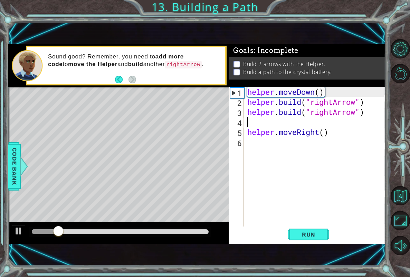
click at [326, 126] on div "helper . moveDown ( ) helper . build ( "rightArrow" ) helper . build ( "rightAr…" at bounding box center [316, 167] width 141 height 160
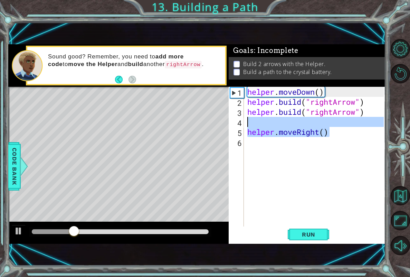
drag, startPoint x: 336, startPoint y: 133, endPoint x: 249, endPoint y: 118, distance: 88.5
click at [249, 118] on div "helper . moveDown ( ) helper . build ( "rightArrow" ) helper . build ( "rightAr…" at bounding box center [316, 167] width 141 height 160
type textarea "helper.moveRight()"
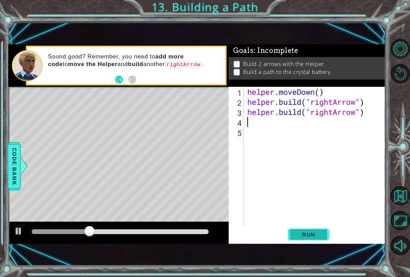
drag, startPoint x: 294, startPoint y: 238, endPoint x: 290, endPoint y: 237, distance: 4.9
click at [291, 237] on button "Run" at bounding box center [308, 234] width 41 height 16
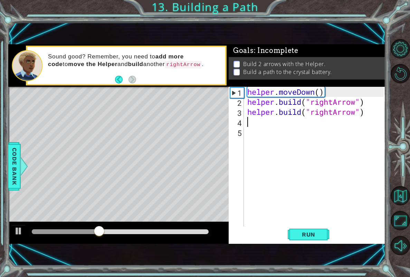
click at [275, 244] on div "1 ההההההההההההההההההההההההההההההההההההההההההההההההההההההההההההההההההההההההההההה…" at bounding box center [196, 144] width 377 height 244
drag, startPoint x: 119, startPoint y: 232, endPoint x: 22, endPoint y: 219, distance: 97.6
click at [29, 231] on div at bounding box center [34, 231] width 12 height 12
drag, startPoint x: 44, startPoint y: 229, endPoint x: 9, endPoint y: 226, distance: 34.3
click at [9, 226] on div at bounding box center [118, 233] width 220 height 22
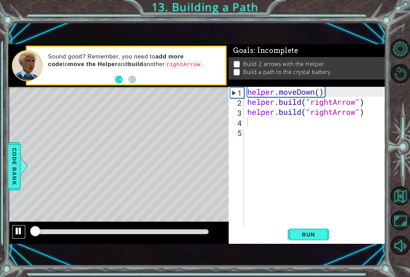
click at [13, 231] on button at bounding box center [19, 232] width 14 height 14
drag, startPoint x: 33, startPoint y: 232, endPoint x: -3, endPoint y: 234, distance: 36.7
click at [9, 169] on div "Code Bank" at bounding box center [14, 166] width 12 height 48
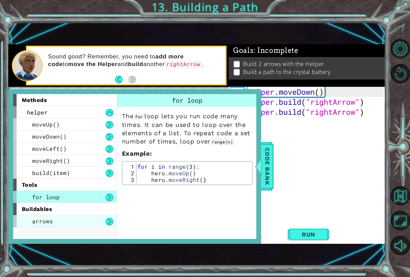
click at [72, 219] on div "arrows" at bounding box center [65, 221] width 104 height 12
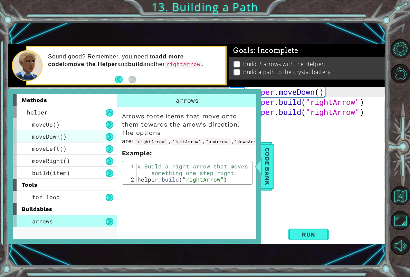
click at [73, 135] on div "moveDown()" at bounding box center [65, 136] width 104 height 12
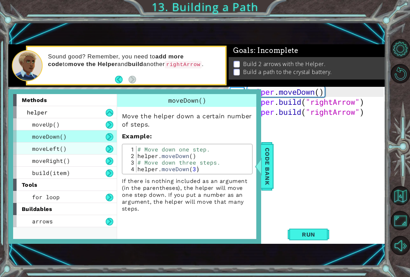
click at [42, 149] on span "moveLeft()" at bounding box center [49, 148] width 35 height 7
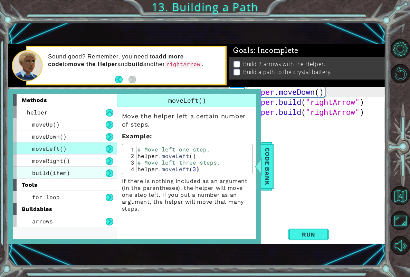
click at [38, 169] on span "build(item)" at bounding box center [51, 172] width 38 height 7
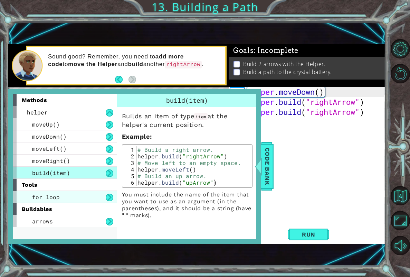
click at [50, 194] on span "for loop" at bounding box center [46, 196] width 28 height 7
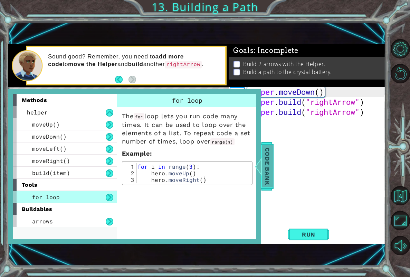
click at [264, 162] on span "Code Bank" at bounding box center [267, 166] width 11 height 42
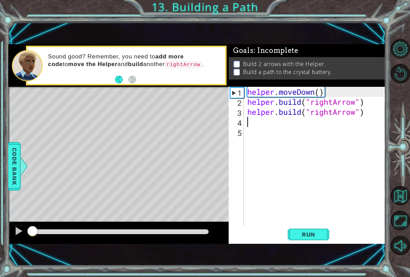
click at [270, 124] on div "helper . moveDown ( ) helper . build ( "rightArrow" ) helper . build ( "rightAr…" at bounding box center [316, 167] width 141 height 160
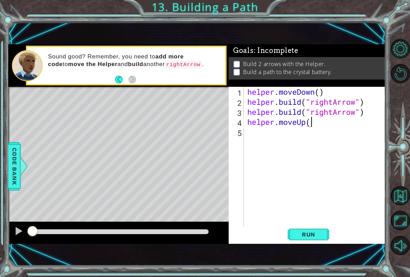
scroll to position [0, 3]
type textarea "helper.moveUp()"
click at [320, 250] on div "1 ההההההההההההההההההההההההההההההההההההההההההההההההההההההההההההההההההההההההההההה…" at bounding box center [196, 144] width 377 height 244
click at [317, 230] on button "Run" at bounding box center [308, 234] width 41 height 16
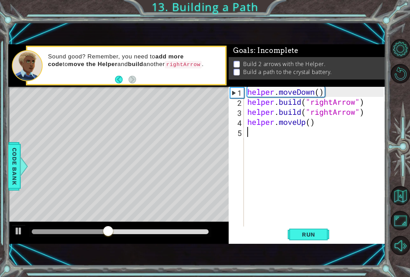
click at [286, 130] on div "helper . moveDown ( ) helper . build ( "rightArrow" ) helper . build ( "rightAr…" at bounding box center [316, 167] width 141 height 160
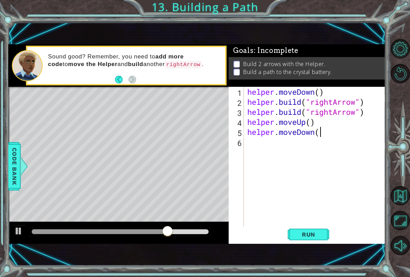
scroll to position [0, 3]
type textarea "helper.moveDown()"
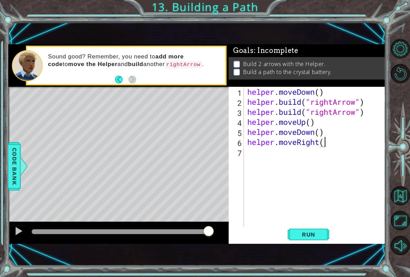
scroll to position [0, 3]
type textarea "helper.moveRight(2)"
click at [309, 239] on button "Run" at bounding box center [308, 234] width 41 height 16
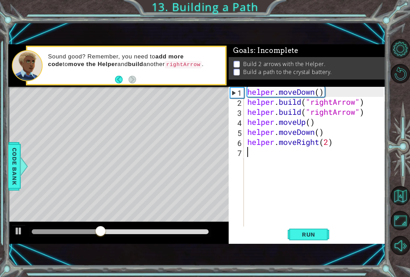
click at [261, 159] on div "helper . moveDown ( ) helper . build ( "rightArrow" ) helper . build ( "rightAr…" at bounding box center [316, 167] width 141 height 160
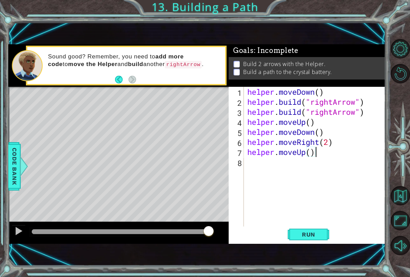
scroll to position [0, 3]
click at [288, 234] on button "Run" at bounding box center [308, 234] width 41 height 16
click at [329, 141] on div "helper . moveDown ( ) helper . build ( "rightArrow" ) helper . build ( "rightAr…" at bounding box center [316, 167] width 141 height 160
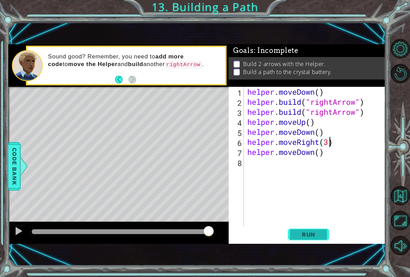
click at [299, 238] on button "Run" at bounding box center [308, 234] width 41 height 16
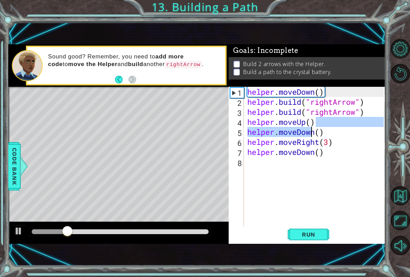
drag, startPoint x: 318, startPoint y: 117, endPoint x: 328, endPoint y: 136, distance: 20.9
click at [328, 136] on div "helper . moveDown ( ) helper . build ( "rightArrow" ) helper . build ( "rightAr…" at bounding box center [316, 167] width 141 height 160
click at [339, 138] on div "helper . moveDown ( ) helper . build ( "rightArrow" ) helper . build ( "rightAr…" at bounding box center [316, 167] width 141 height 160
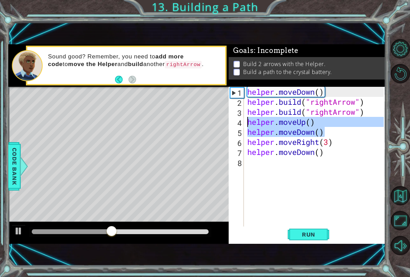
drag, startPoint x: 334, startPoint y: 128, endPoint x: 235, endPoint y: 123, distance: 99.3
click at [235, 123] on div "helper.moveRight(3) 1 2 3 4 5 6 7 8 helper . moveDown ( ) helper . build ( "rig…" at bounding box center [306, 157] width 155 height 140
type textarea "helper.moveUp() helper.moveDown()"
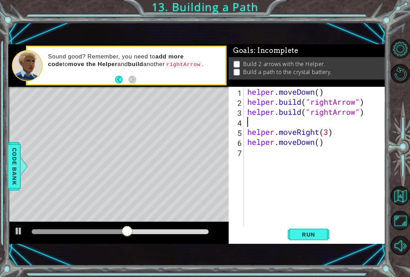
scroll to position [0, 0]
type textarea "[DOMAIN_NAME]("rightArrow")"
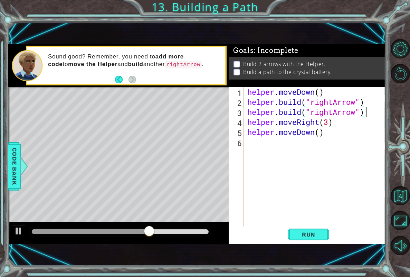
click at [331, 236] on div "Run" at bounding box center [309, 234] width 157 height 16
drag, startPoint x: 322, startPoint y: 224, endPoint x: 321, endPoint y: 233, distance: 9.1
click at [322, 231] on div "[DOMAIN_NAME]("rightArrow") 1 2 3 4 5 6 helper . moveDown ( ) helper . build ( …" at bounding box center [307, 165] width 157 height 157
click at [321, 234] on span "Run" at bounding box center [308, 234] width 27 height 7
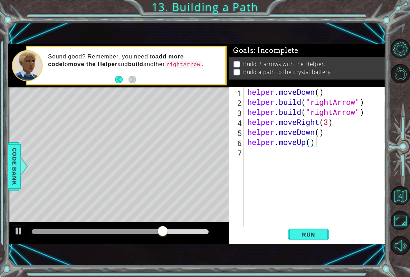
type textarea "helper.moveUp()"
click at [330, 233] on div "Run" at bounding box center [309, 234] width 157 height 16
click at [325, 240] on button "Run" at bounding box center [308, 234] width 41 height 16
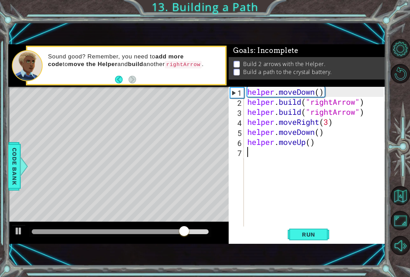
click at [303, 157] on div "helper . moveDown ( ) helper . build ( "rightArrow" ) helper . build ( "rightAr…" at bounding box center [316, 167] width 141 height 160
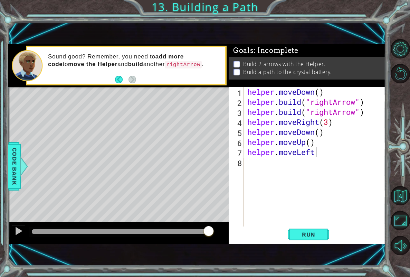
scroll to position [0, 3]
click at [301, 240] on button "Run" at bounding box center [308, 234] width 41 height 16
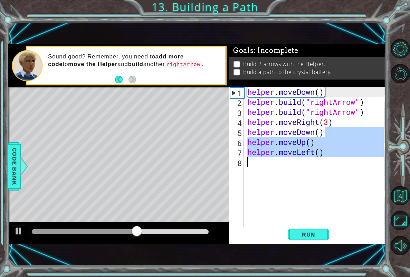
drag, startPoint x: 316, startPoint y: 132, endPoint x: 256, endPoint y: 166, distance: 68.1
click at [256, 166] on div "helper . moveDown ( ) helper . build ( "rightArrow" ) helper . build ( "rightAr…" at bounding box center [316, 167] width 141 height 160
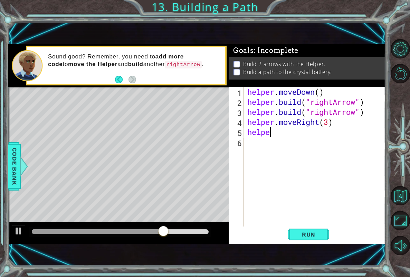
scroll to position [0, 0]
type textarea "h"
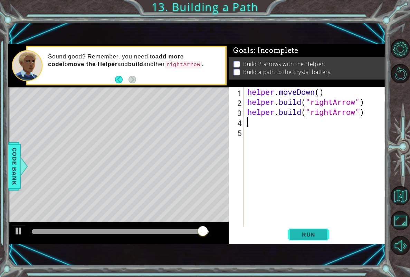
click at [297, 233] on span "Run" at bounding box center [308, 234] width 27 height 7
type textarea "helper.moveRight(2)"
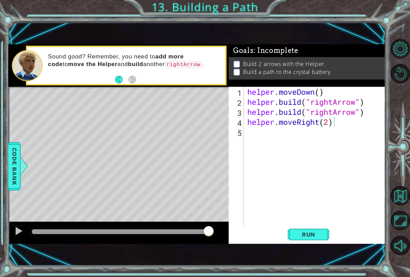
drag, startPoint x: 304, startPoint y: 235, endPoint x: 290, endPoint y: 226, distance: 16.8
click at [300, 234] on span "Run" at bounding box center [308, 234] width 27 height 7
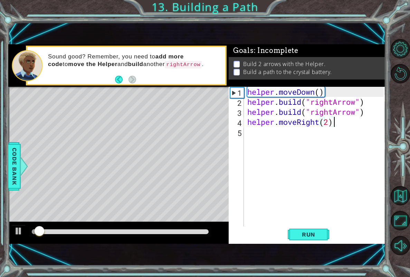
click at [286, 136] on div "helper . moveDown ( ) helper . build ( "rightArrow" ) helper . build ( "rightAr…" at bounding box center [316, 167] width 141 height 160
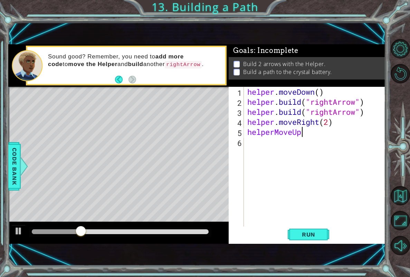
scroll to position [0, 2]
click at [275, 133] on div "helper . moveDown ( ) helper . build ( "rightArrow" ) helper . build ( "rightAr…" at bounding box center [316, 167] width 141 height 160
click at [284, 134] on div "helper . moveDown ( ) helper . build ( "rightArrow" ) helper . build ( "rightAr…" at bounding box center [316, 167] width 141 height 160
type textarea "helper.moveUp()"
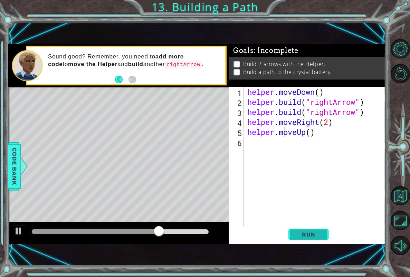
drag, startPoint x: 300, startPoint y: 243, endPoint x: 293, endPoint y: 240, distance: 6.7
click at [297, 242] on div "helper.moveUp() 1 2 3 4 5 6 helper . moveDown ( ) helper . build ( "rightArrow"…" at bounding box center [307, 165] width 157 height 157
click at [293, 235] on button "Run" at bounding box center [308, 234] width 41 height 16
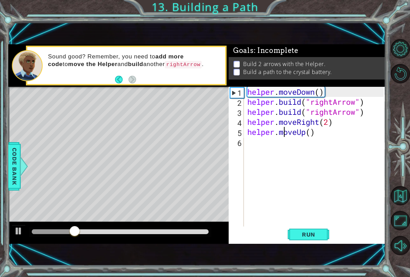
click at [305, 148] on div "helper . moveDown ( ) helper . build ( "rightArrow" ) helper . build ( "rightAr…" at bounding box center [316, 167] width 141 height 160
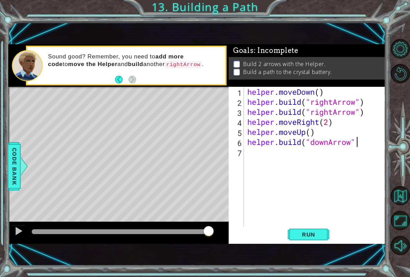
scroll to position [0, 5]
type textarea "[DOMAIN_NAME]("downArrow")"
click at [318, 232] on span "Run" at bounding box center [308, 234] width 27 height 7
